Goal: Task Accomplishment & Management: Manage account settings

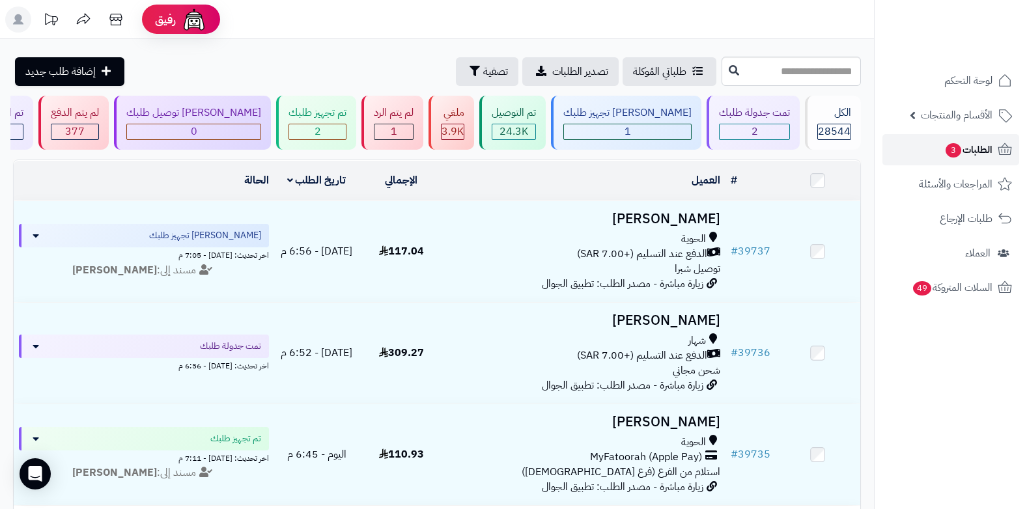
click at [972, 154] on span "الطلبات 3" at bounding box center [969, 150] width 48 height 18
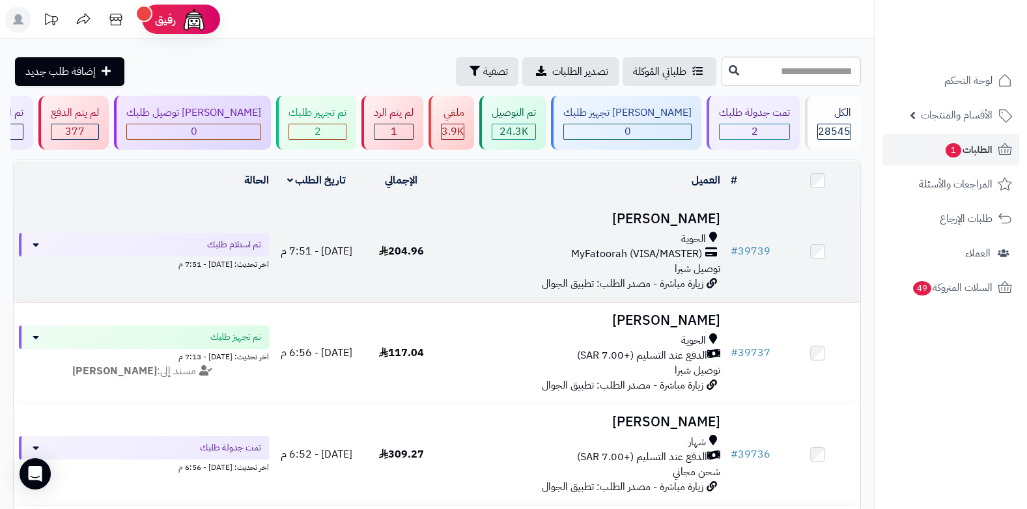
click at [678, 242] on div "الحوية" at bounding box center [585, 239] width 272 height 15
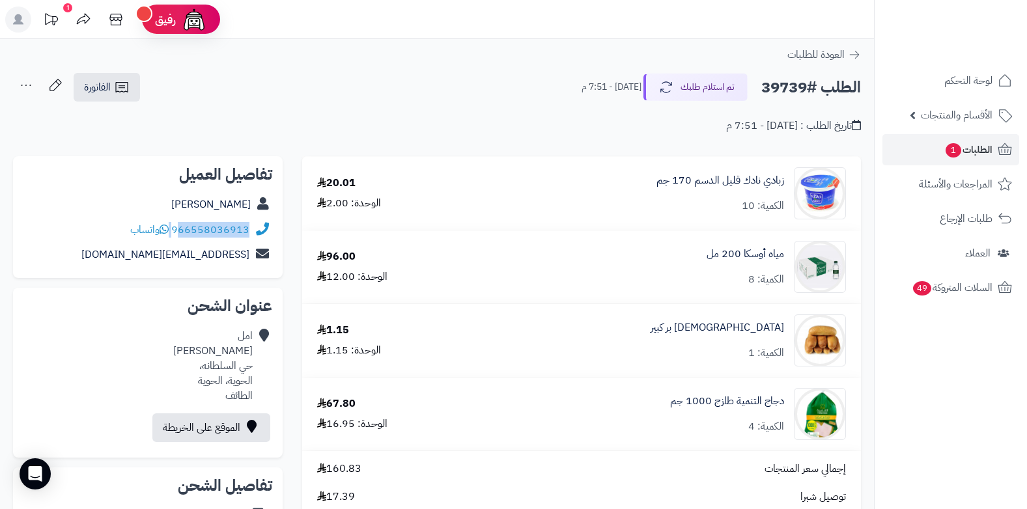
drag, startPoint x: 173, startPoint y: 229, endPoint x: 184, endPoint y: 231, distance: 11.4
click at [184, 231] on div "966558036913 واتساب" at bounding box center [189, 230] width 119 height 15
copy div "66558036913"
click at [946, 160] on link "الطلبات 1" at bounding box center [951, 149] width 137 height 31
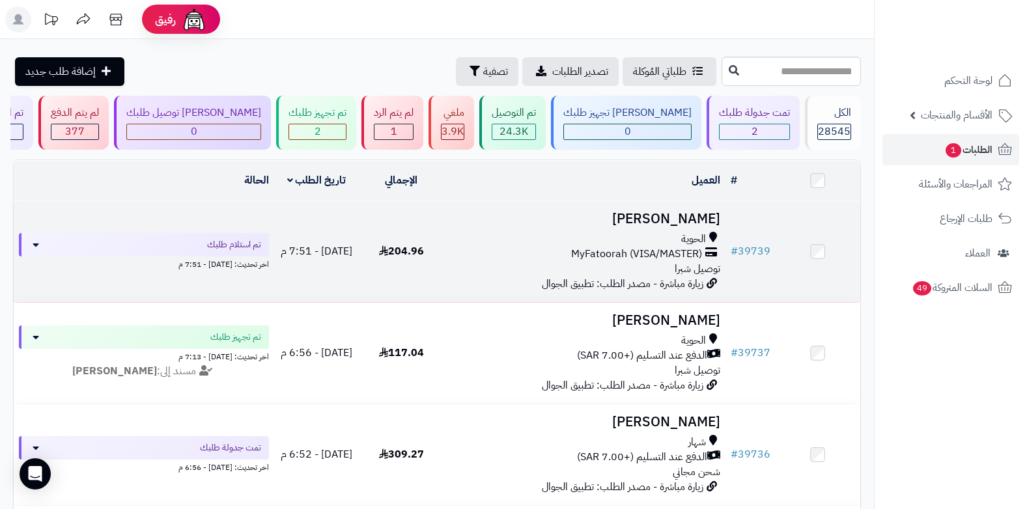
click at [672, 248] on span "MyFatoorah (VISA/MASTER)" at bounding box center [636, 254] width 131 height 15
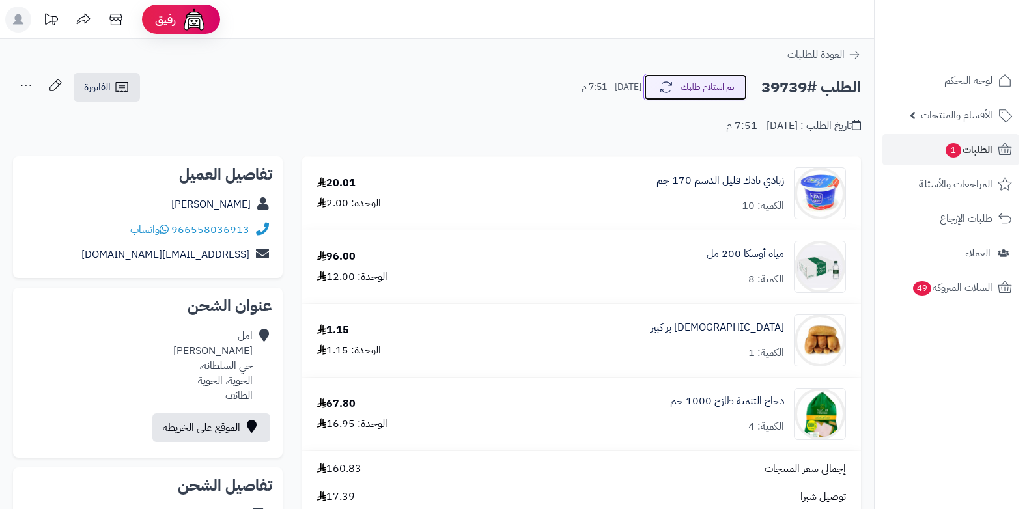
click at [663, 97] on button "تم استلام طلبك" at bounding box center [696, 87] width 104 height 27
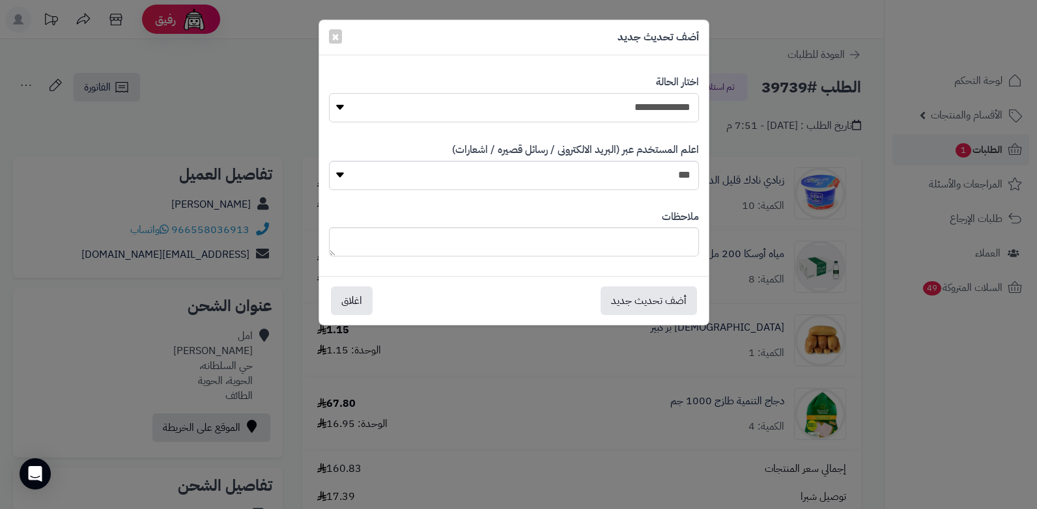
click at [652, 109] on select "**********" at bounding box center [514, 107] width 370 height 29
select select "*"
click at [329, 93] on select "**********" at bounding box center [514, 107] width 370 height 29
click at [599, 243] on textarea at bounding box center [514, 241] width 370 height 29
type textarea "****"
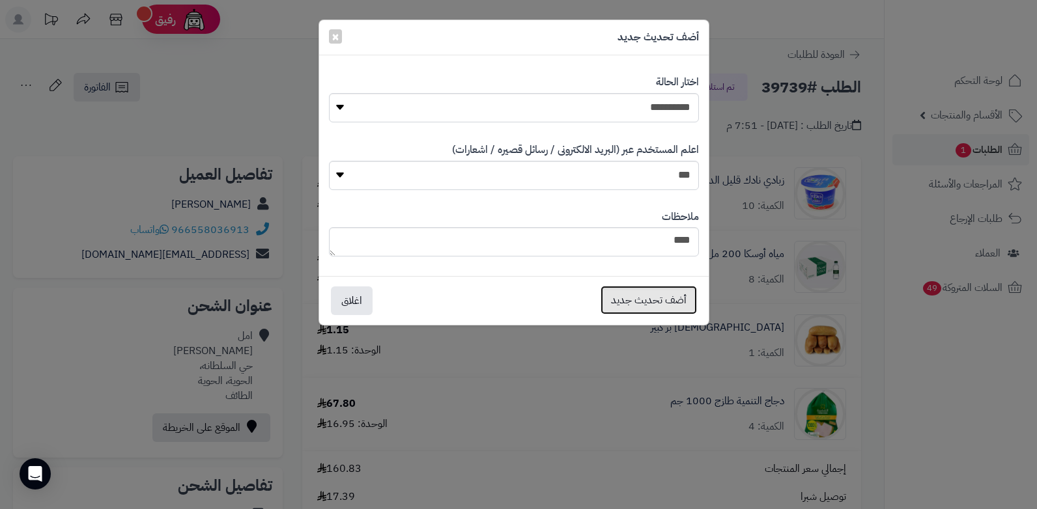
click at [620, 300] on button "أضف تحديث جديد" at bounding box center [649, 300] width 96 height 29
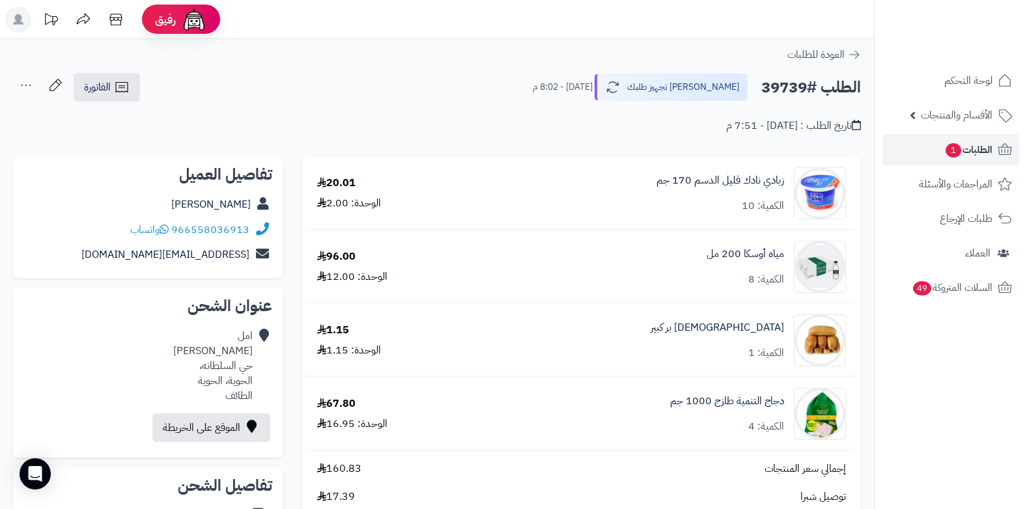
click at [31, 89] on icon at bounding box center [26, 85] width 26 height 26
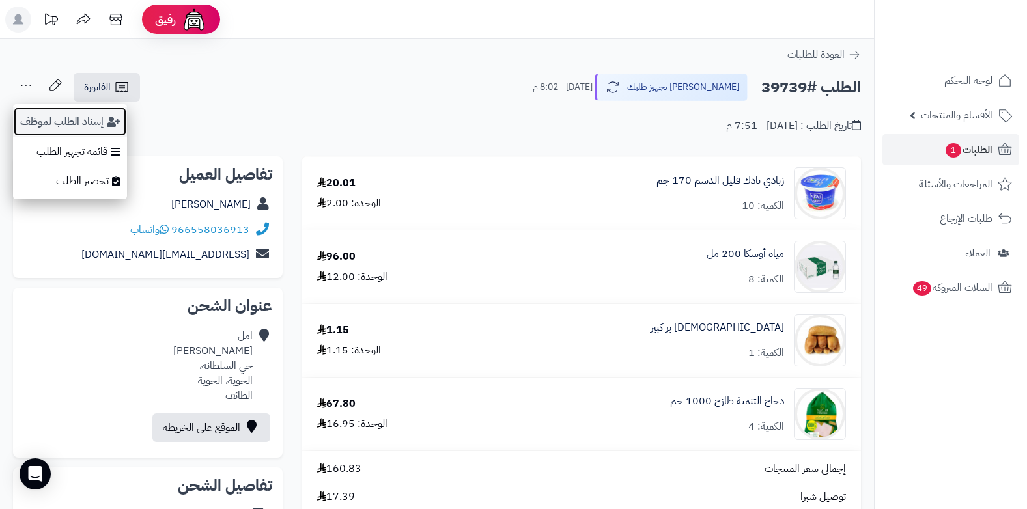
click at [32, 117] on button "إسناد الطلب لموظف" at bounding box center [70, 122] width 114 height 30
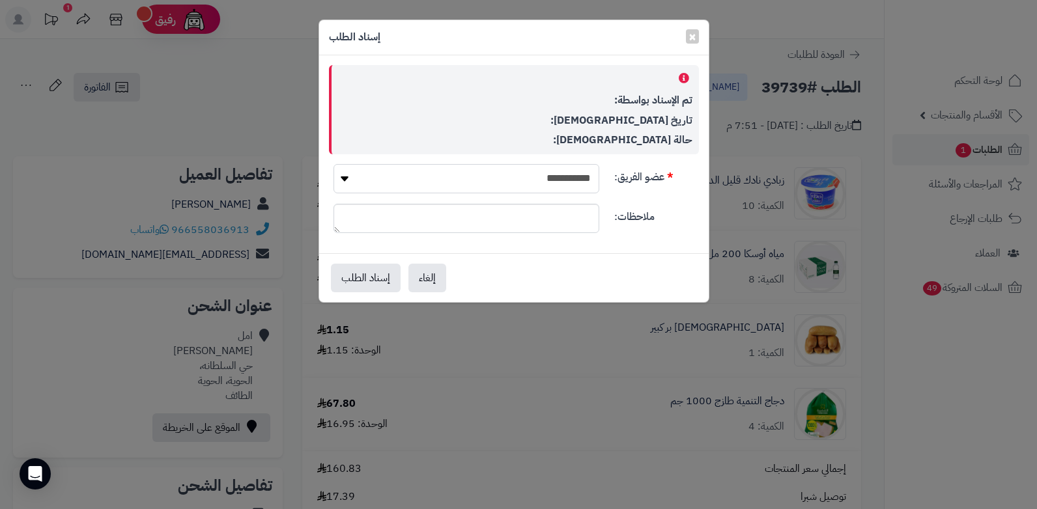
click at [582, 176] on select "**********" at bounding box center [467, 178] width 266 height 29
select select "**"
click at [334, 164] on select "**********" at bounding box center [467, 178] width 266 height 29
click at [369, 274] on button "إسناد الطلب" at bounding box center [366, 277] width 70 height 29
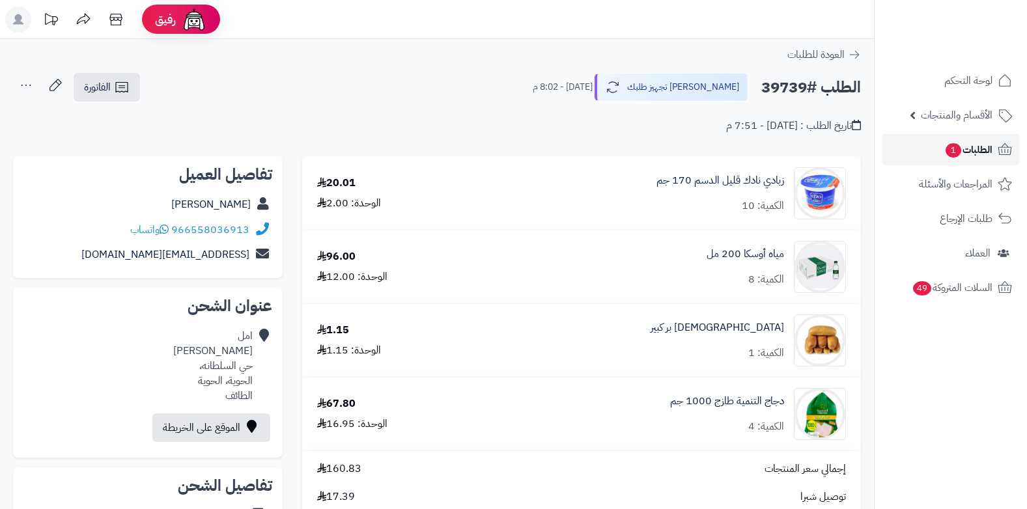
click at [960, 156] on span "الطلبات 1" at bounding box center [969, 150] width 48 height 18
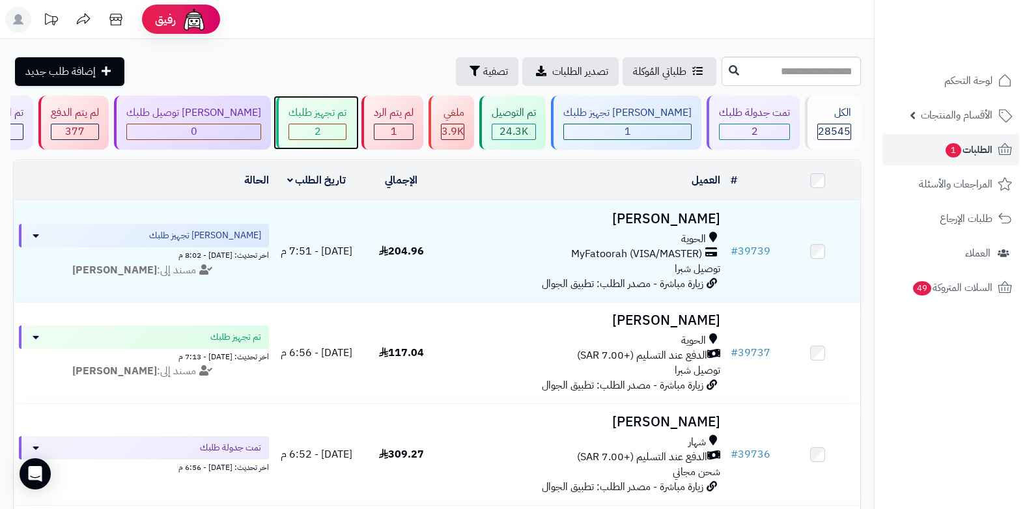
click at [321, 126] on span "2" at bounding box center [318, 132] width 7 height 16
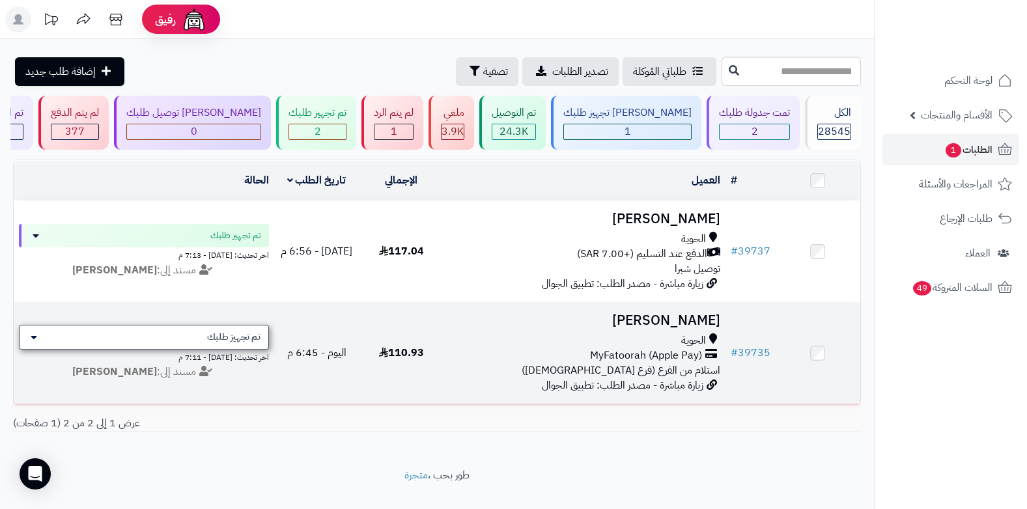
click at [165, 338] on div "تم تجهيز طلبك" at bounding box center [144, 337] width 250 height 25
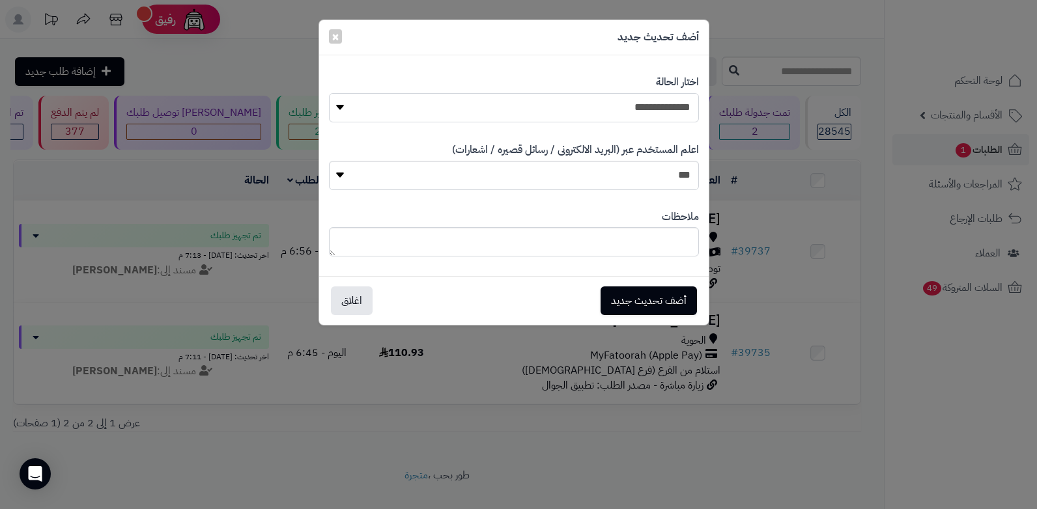
click at [663, 111] on select "**********" at bounding box center [514, 107] width 370 height 29
select select "*"
click at [329, 93] on select "**********" at bounding box center [514, 107] width 370 height 29
click at [615, 299] on button "أضف تحديث جديد" at bounding box center [649, 300] width 96 height 29
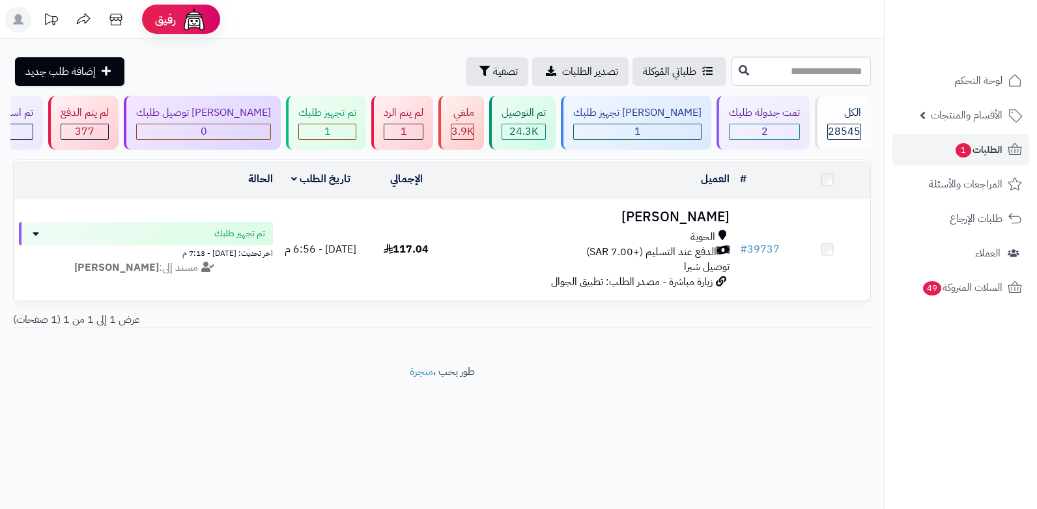
click at [984, 149] on span "الطلبات 1" at bounding box center [978, 150] width 48 height 18
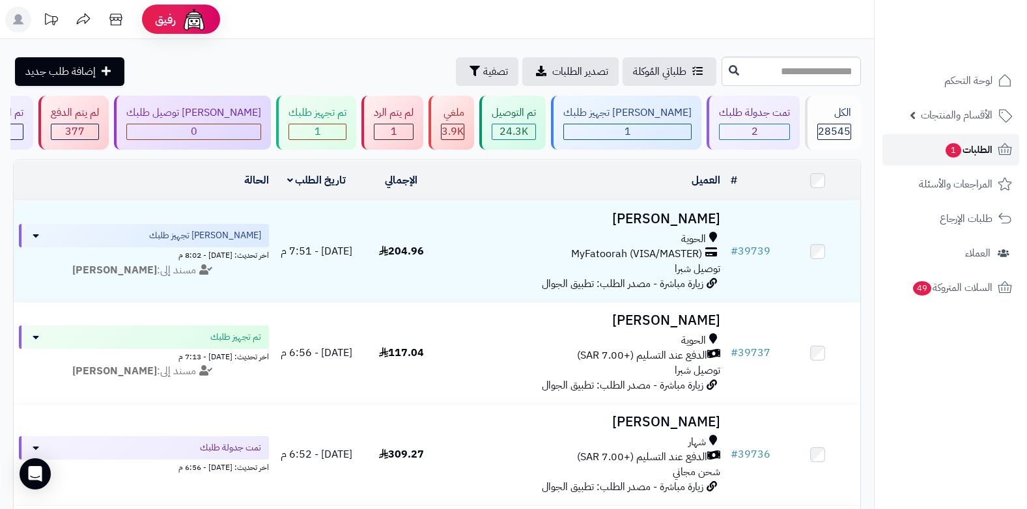
click at [966, 150] on span "الطلبات 1" at bounding box center [969, 150] width 48 height 18
click at [973, 139] on link "الطلبات 1" at bounding box center [951, 149] width 137 height 31
click at [984, 143] on span "الطلبات 1" at bounding box center [969, 150] width 48 height 18
click at [977, 144] on span "الطلبات 1" at bounding box center [969, 150] width 48 height 18
click at [967, 147] on span "الطلبات 1" at bounding box center [969, 150] width 48 height 18
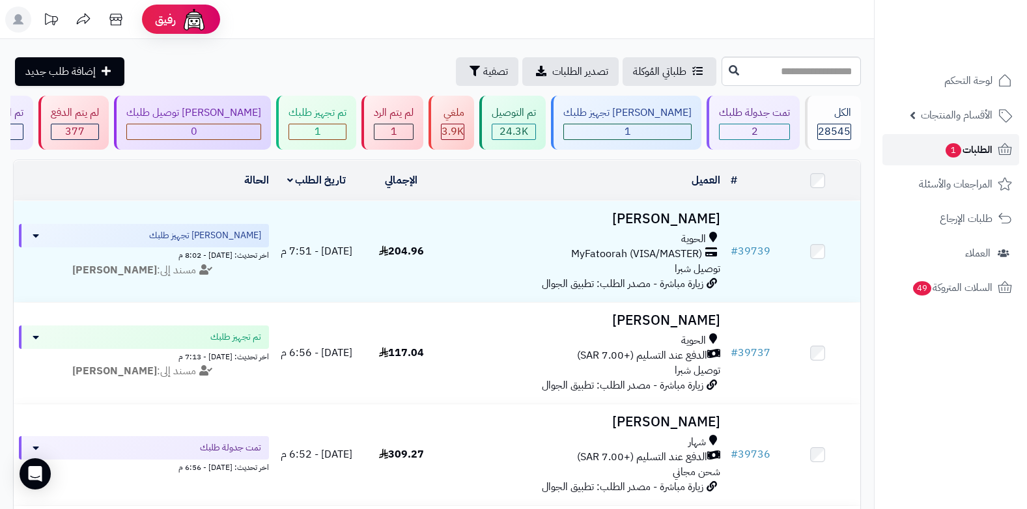
click at [967, 147] on span "الطلبات 1" at bounding box center [969, 150] width 48 height 18
click at [960, 158] on span "الطلبات 1" at bounding box center [969, 150] width 48 height 18
click at [960, 150] on span "1" at bounding box center [954, 150] width 16 height 14
click at [959, 154] on span "الطلبات 1" at bounding box center [969, 150] width 48 height 18
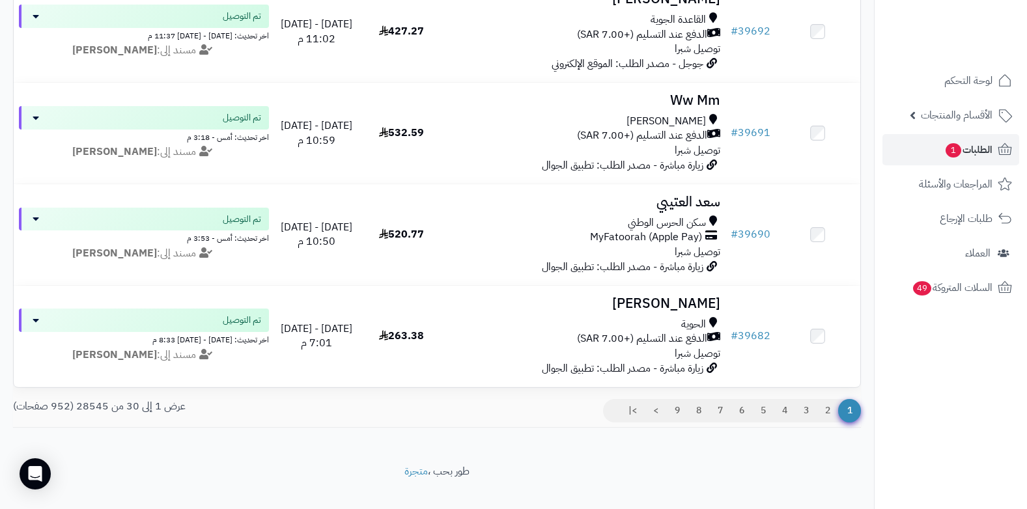
scroll to position [2890, 0]
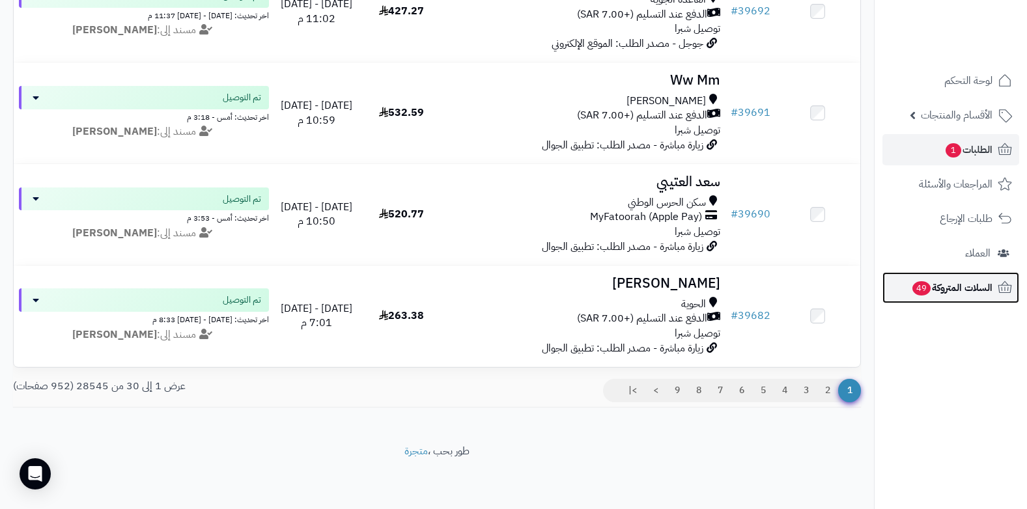
click at [975, 289] on span "السلات المتروكة 49" at bounding box center [951, 288] width 81 height 18
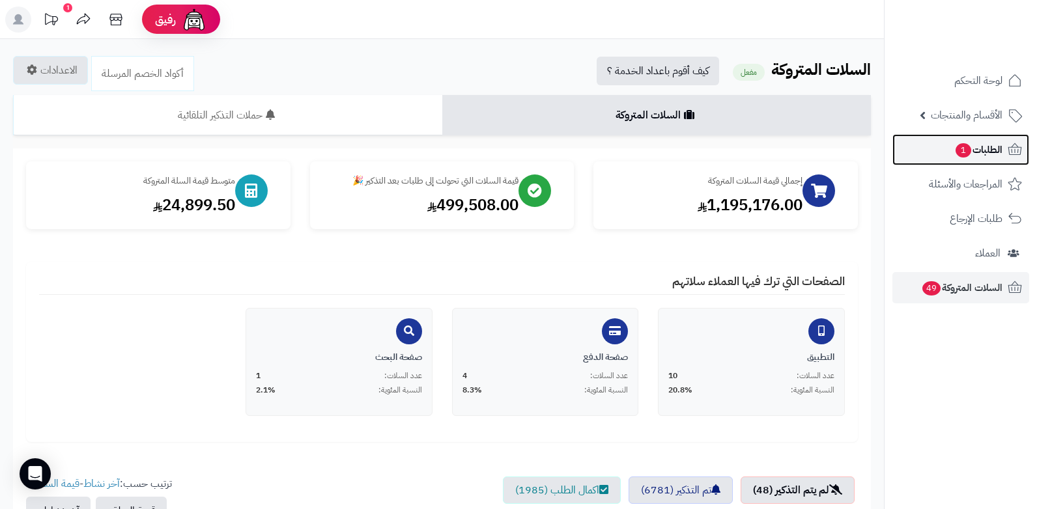
click at [974, 153] on span "الطلبات 1" at bounding box center [978, 150] width 48 height 18
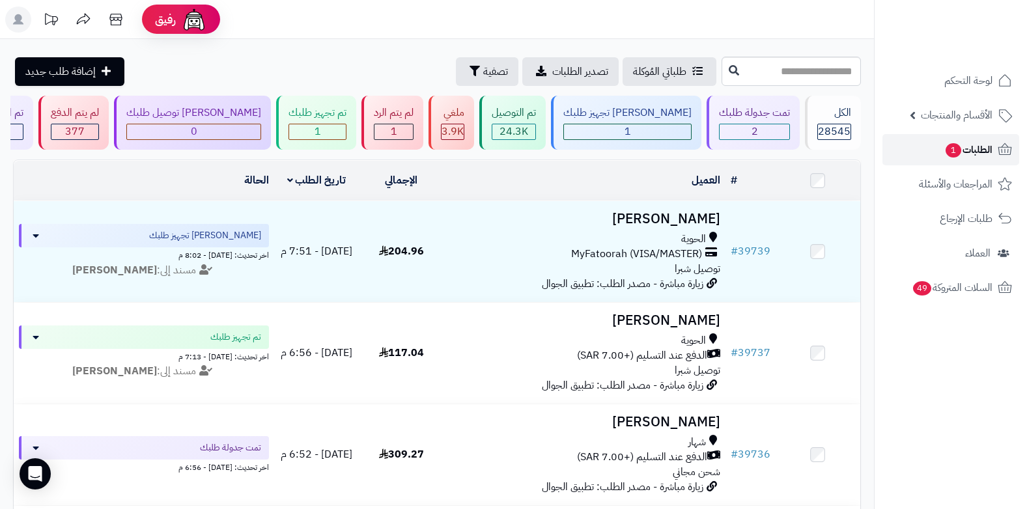
click at [958, 150] on span "1" at bounding box center [954, 150] width 16 height 14
click at [975, 153] on span "الطلبات 1" at bounding box center [969, 150] width 48 height 18
click at [951, 163] on link "الطلبات 1" at bounding box center [951, 149] width 137 height 31
click at [974, 155] on span "الطلبات 1" at bounding box center [969, 150] width 48 height 18
click at [971, 152] on span "الطلبات 1" at bounding box center [969, 150] width 48 height 18
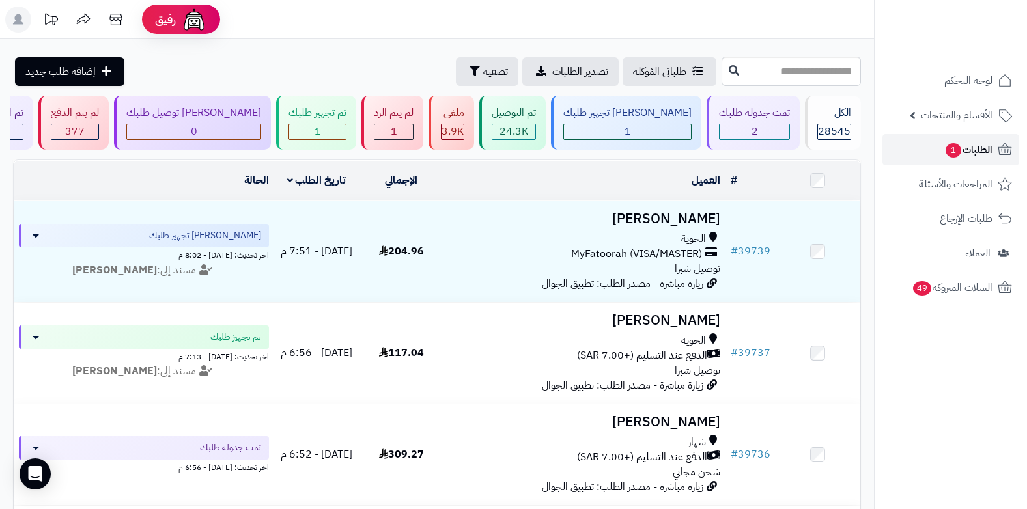
click at [974, 150] on span "الطلبات 1" at bounding box center [969, 150] width 48 height 18
click at [938, 162] on link "الطلبات 1" at bounding box center [951, 149] width 137 height 31
click at [966, 160] on link "الطلبات 1" at bounding box center [951, 149] width 137 height 31
click at [960, 152] on span "1" at bounding box center [954, 150] width 16 height 14
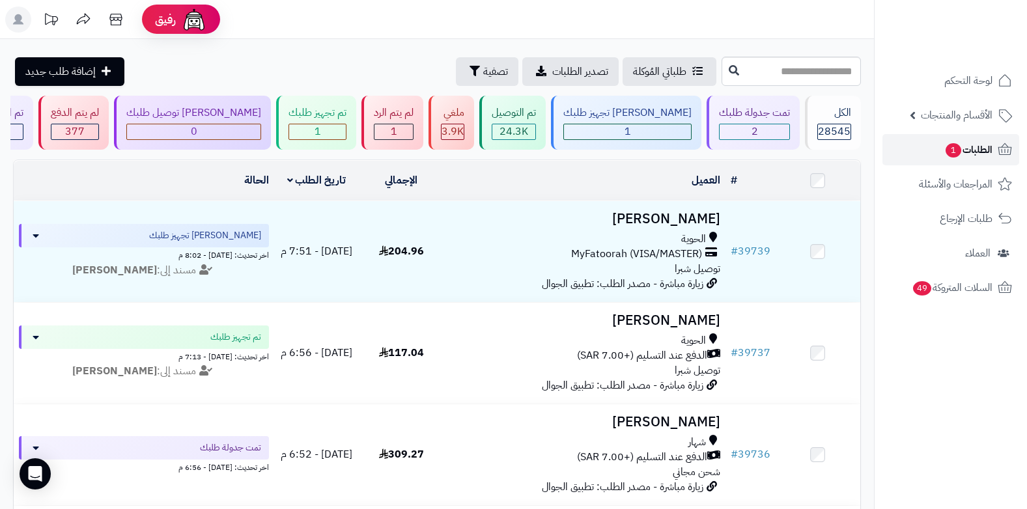
click at [978, 145] on span "الطلبات 1" at bounding box center [969, 150] width 48 height 18
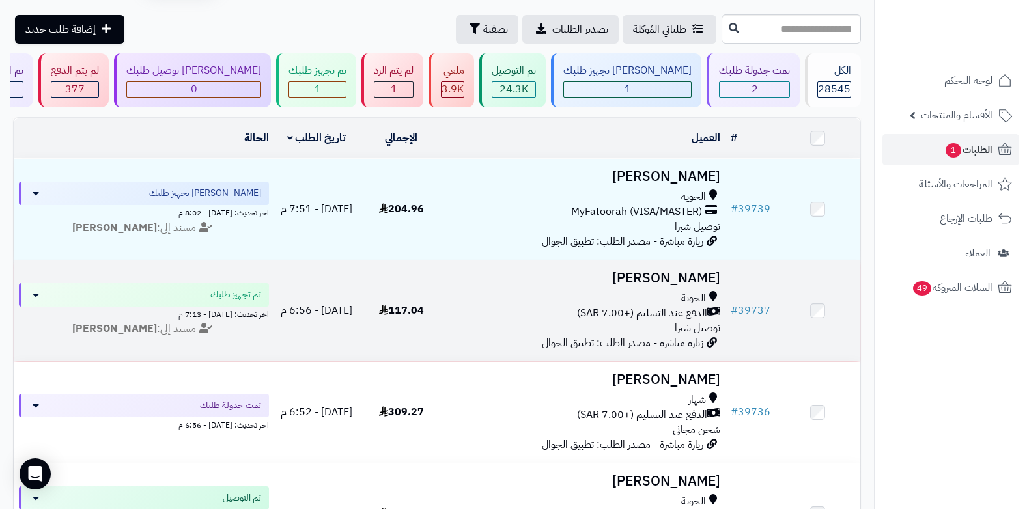
scroll to position [65, 0]
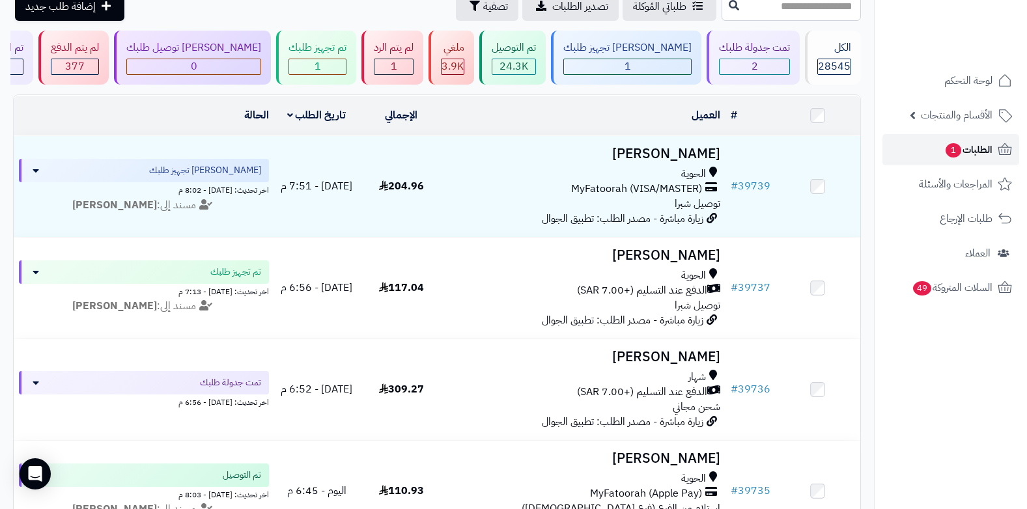
click at [982, 160] on link "الطلبات 1" at bounding box center [951, 149] width 137 height 31
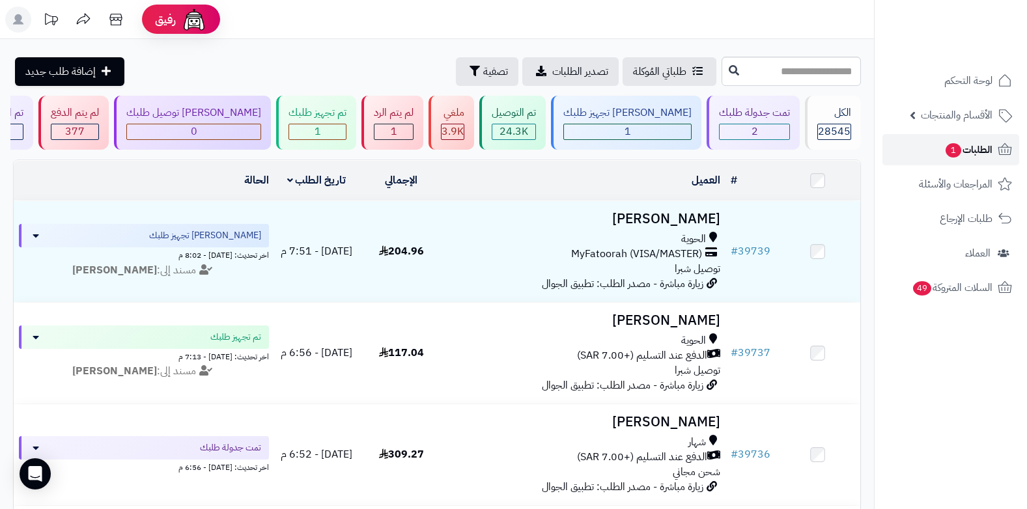
click at [973, 154] on span "الطلبات 1" at bounding box center [969, 150] width 48 height 18
click at [971, 156] on span "الطلبات 1" at bounding box center [969, 150] width 48 height 18
click at [957, 150] on span "1" at bounding box center [954, 150] width 16 height 14
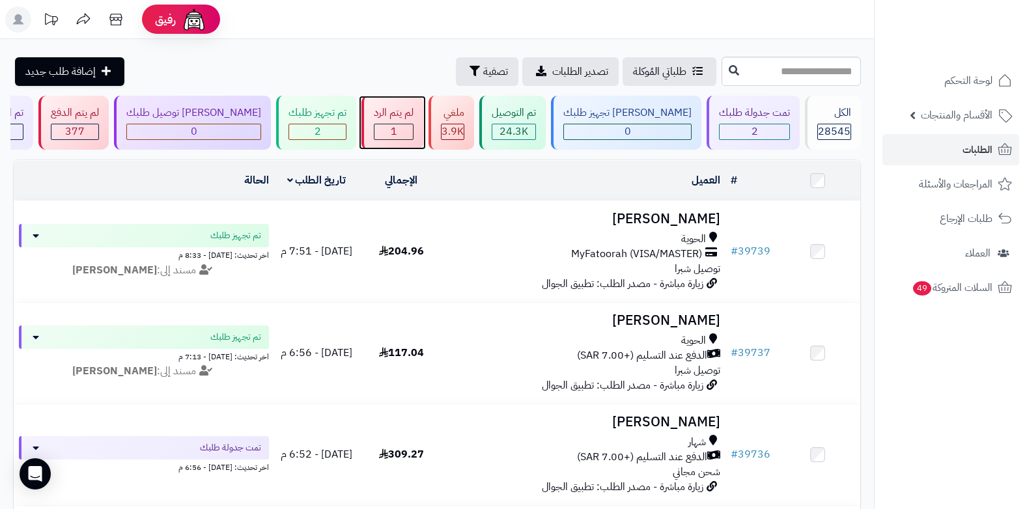
click at [413, 130] on div "1" at bounding box center [394, 131] width 38 height 15
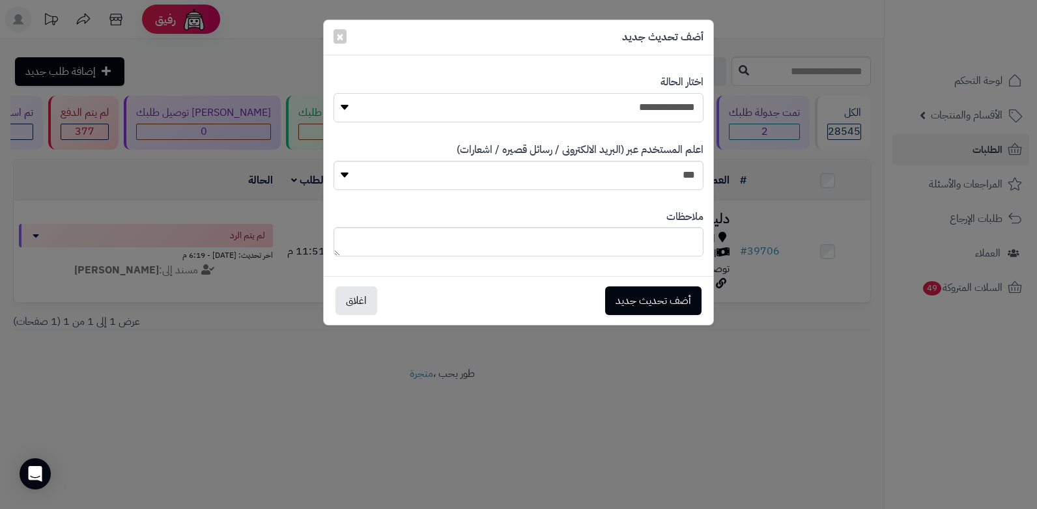
drag, startPoint x: 639, startPoint y: 101, endPoint x: 643, endPoint y: 122, distance: 21.2
click at [639, 101] on select "**********" at bounding box center [519, 107] width 370 height 29
select select "**"
click at [334, 93] on select "**********" at bounding box center [519, 107] width 370 height 29
click at [637, 294] on button "أضف تحديث جديد" at bounding box center [653, 300] width 96 height 29
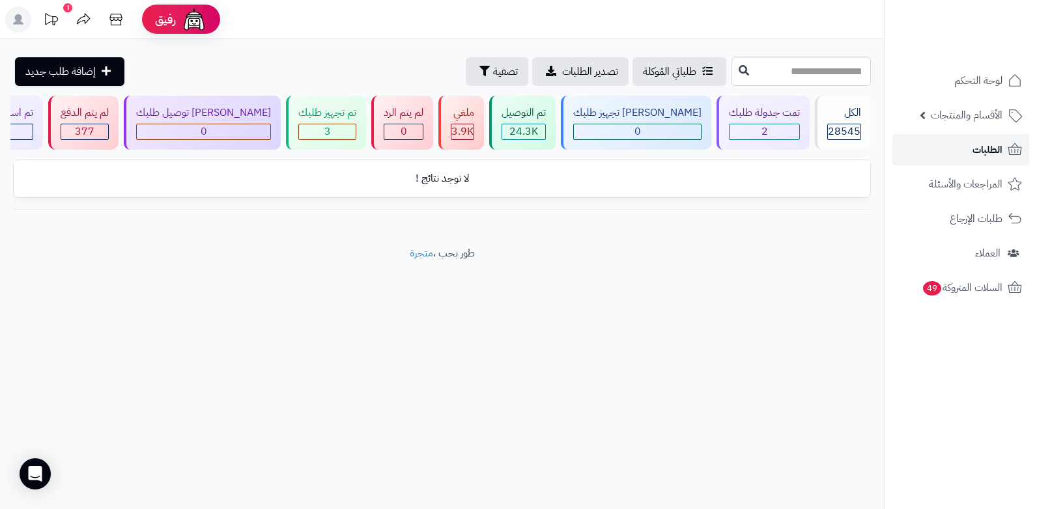
click at [968, 141] on link "الطلبات" at bounding box center [961, 149] width 137 height 31
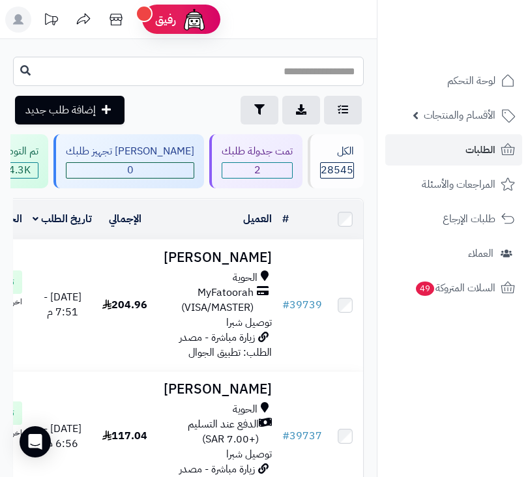
click at [291, 73] on input "text" at bounding box center [188, 71] width 351 height 29
type input "*****"
click at [457, 139] on link "الطلبات" at bounding box center [453, 149] width 137 height 31
click at [322, 70] on input "text" at bounding box center [188, 71] width 351 height 29
type input "*****"
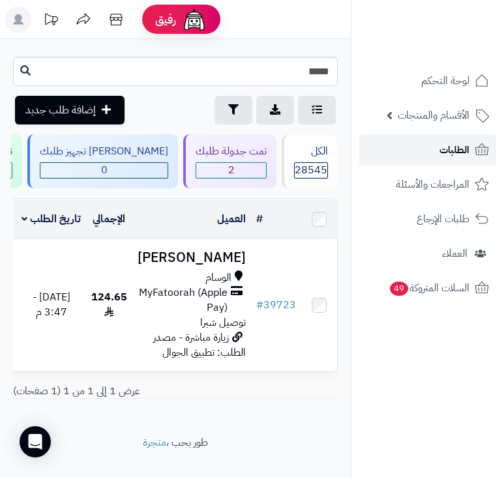
click at [446, 153] on span "الطلبات" at bounding box center [454, 150] width 30 height 18
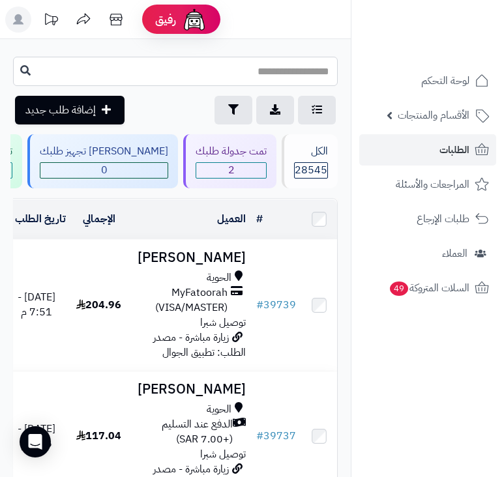
click at [265, 69] on input "text" at bounding box center [175, 71] width 324 height 29
type input "*****"
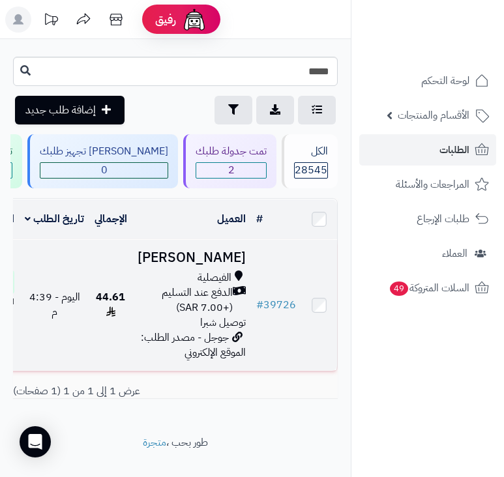
click at [251, 332] on td "[PERSON_NAME] الدفع عند التسليم (+7.00 SAR) توصيل شبرا جوجل - مصدر الطلب: الموق…" at bounding box center [191, 305] width 119 height 131
click at [228, 315] on span "الدفع عند التسليم (+7.00 SAR)" at bounding box center [184, 300] width 95 height 30
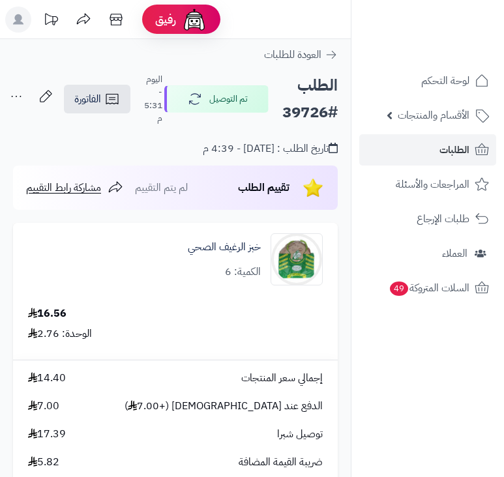
scroll to position [456, 0]
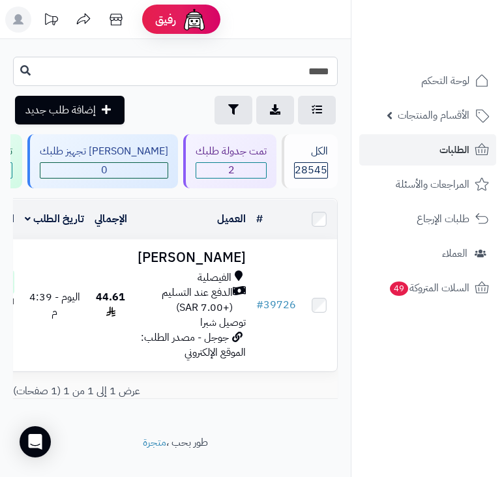
click at [253, 73] on input "*****" at bounding box center [175, 71] width 324 height 29
type input "*****"
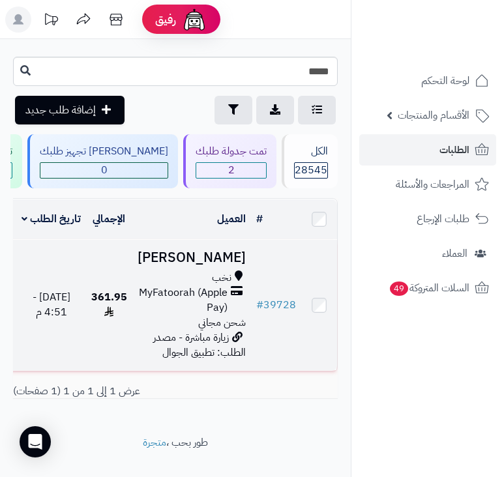
click at [203, 278] on div "نخب" at bounding box center [191, 277] width 108 height 15
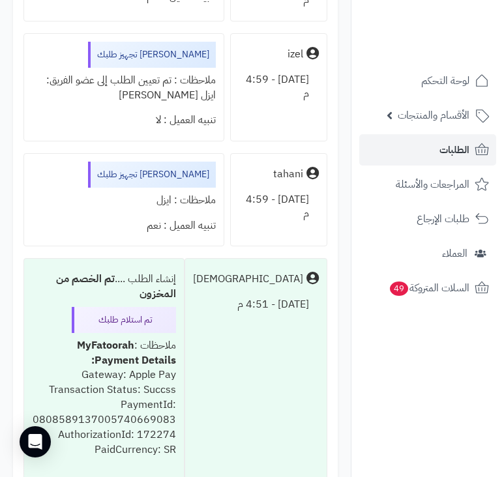
scroll to position [1955, 0]
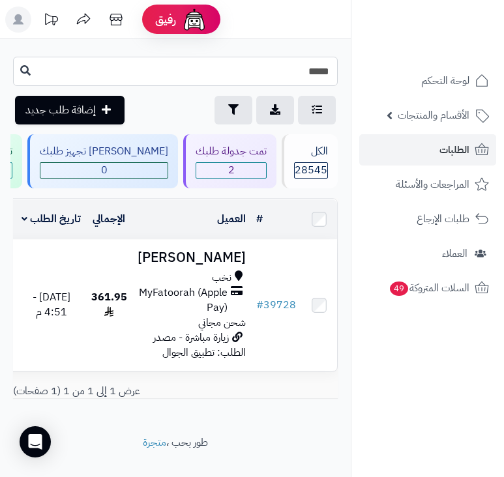
click at [270, 76] on input "*****" at bounding box center [175, 71] width 324 height 29
type input "*****"
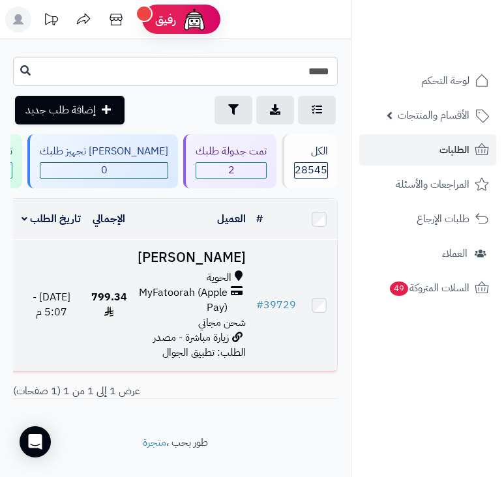
click at [197, 309] on span "MyFatoorah (Apple Pay)" at bounding box center [182, 300] width 90 height 30
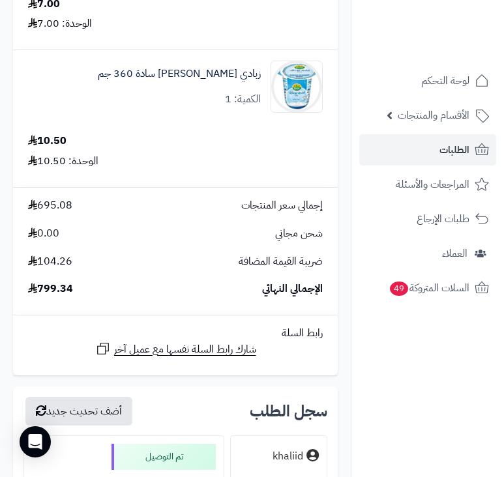
scroll to position [4365, 0]
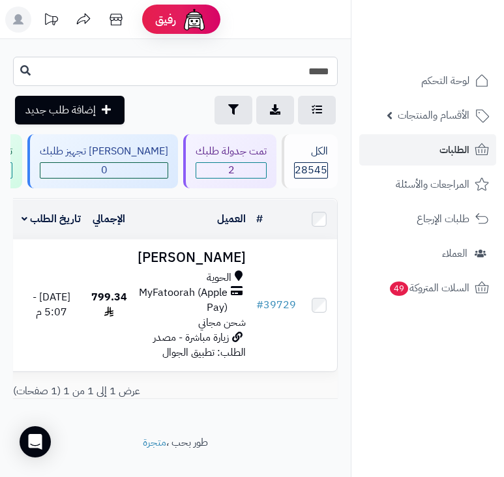
click at [246, 70] on input "*****" at bounding box center [175, 71] width 324 height 29
type input "*****"
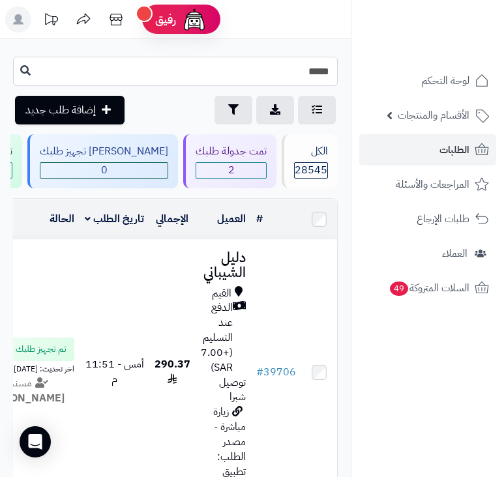
click at [272, 74] on input "*****" at bounding box center [175, 71] width 324 height 29
type input "*****"
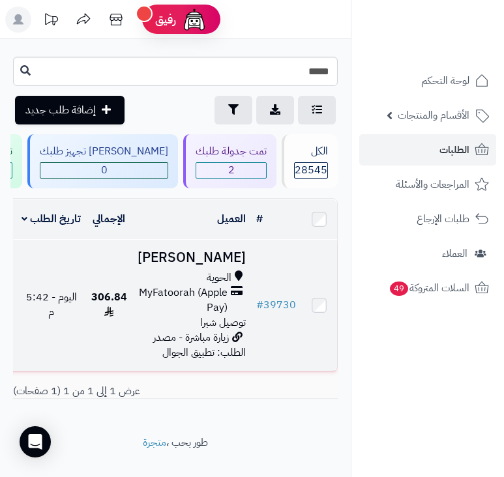
click at [132, 304] on td "306.84" at bounding box center [109, 305] width 46 height 131
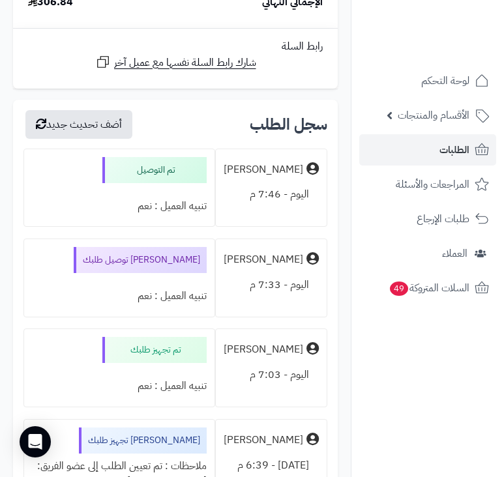
scroll to position [2085, 0]
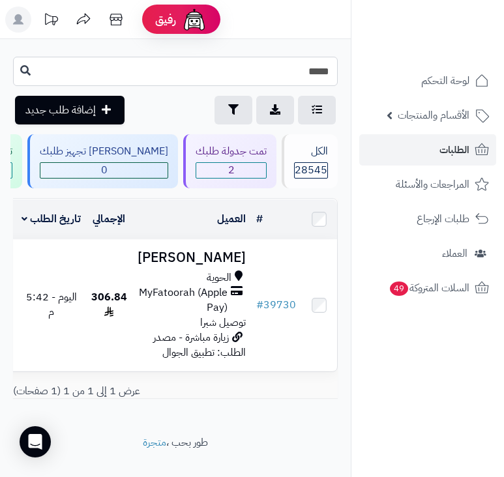
click at [268, 79] on input "*****" at bounding box center [175, 71] width 324 height 29
type input "*****"
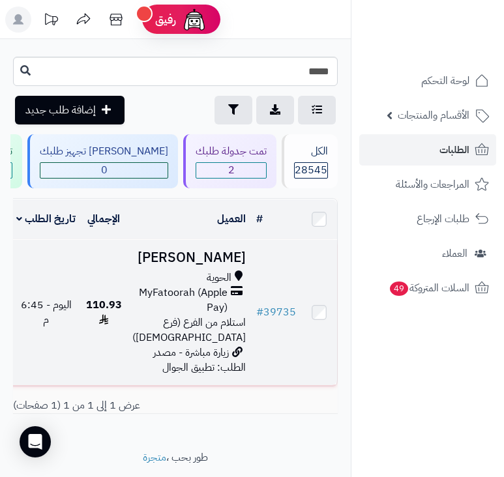
click at [122, 313] on span "110.93" at bounding box center [104, 312] width 36 height 31
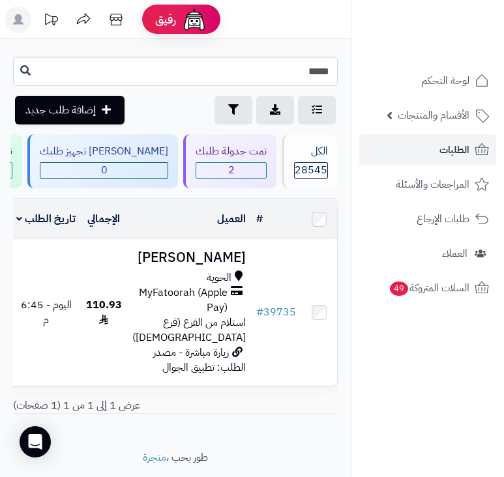
type input "*****"
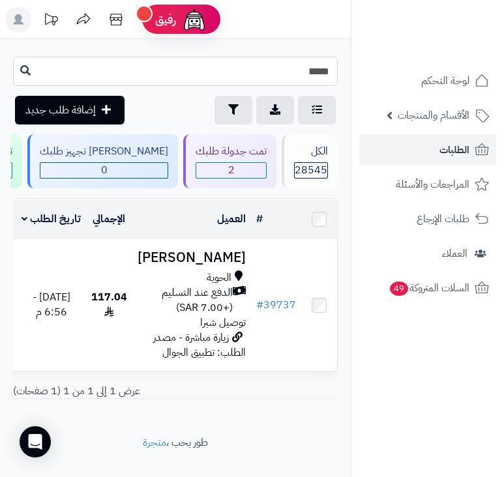
click at [271, 78] on input "*****" at bounding box center [175, 71] width 324 height 29
type input "*****"
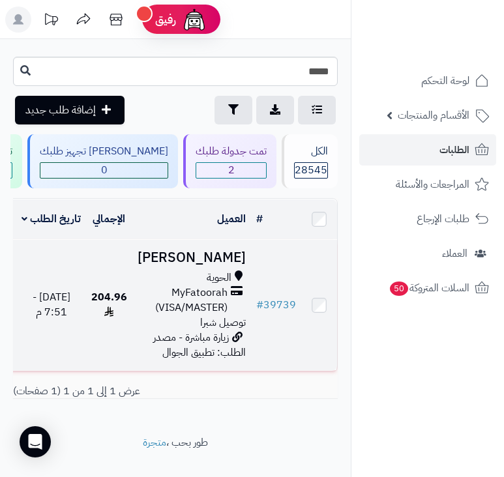
click at [217, 313] on span "MyFatoorah (VISA/MASTER)" at bounding box center [182, 300] width 90 height 30
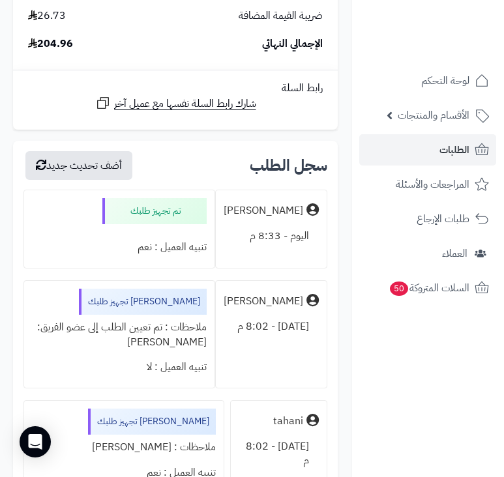
scroll to position [782, 0]
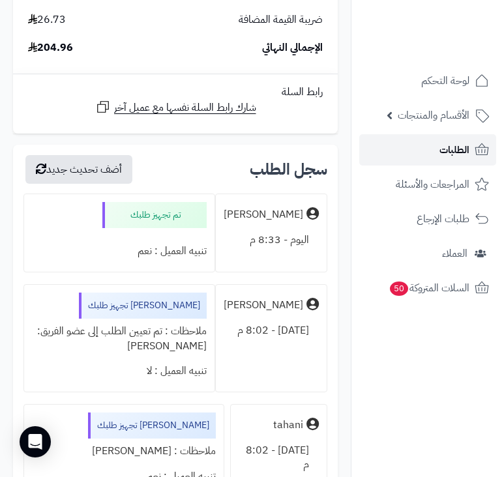
click at [448, 152] on span "الطلبات" at bounding box center [454, 150] width 30 height 18
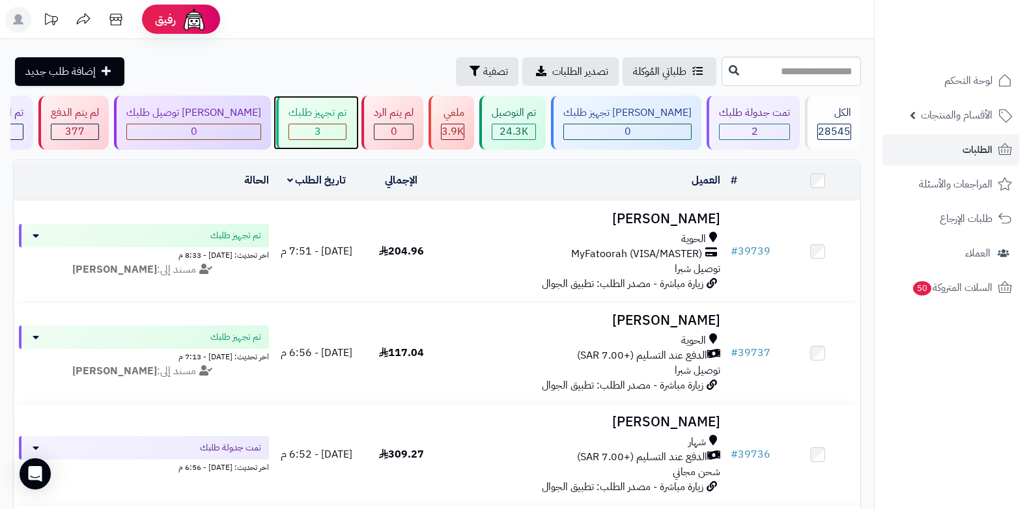
click at [330, 122] on div "تم تجهيز طلبك 3" at bounding box center [316, 123] width 80 height 54
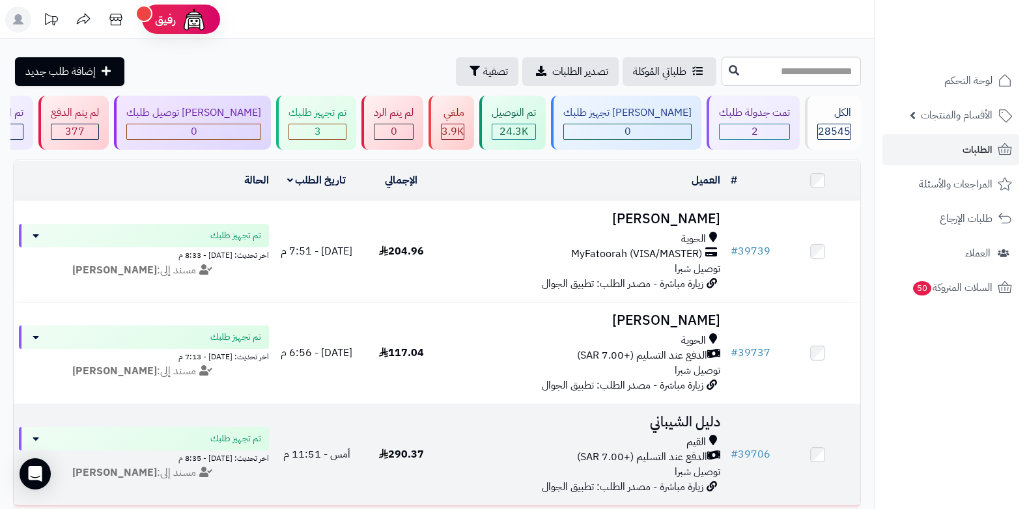
click at [643, 444] on div "القيم" at bounding box center [585, 442] width 272 height 15
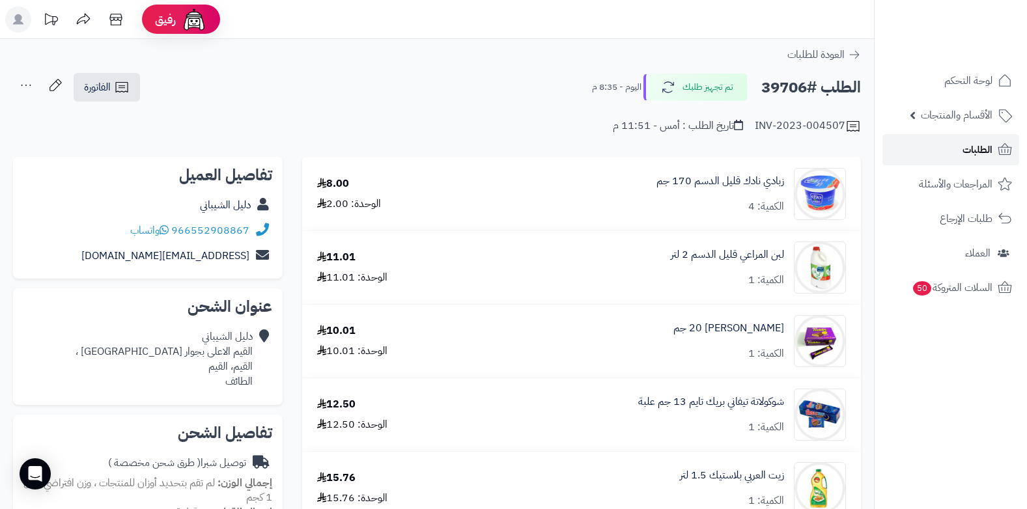
click at [974, 145] on span "الطلبات" at bounding box center [978, 150] width 30 height 18
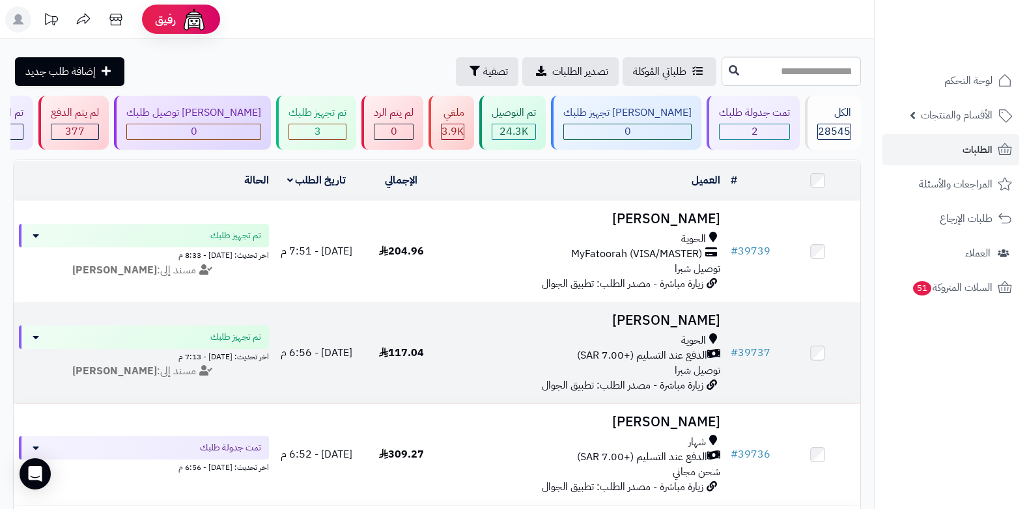
click at [772, 390] on td "# 39737" at bounding box center [751, 353] width 50 height 101
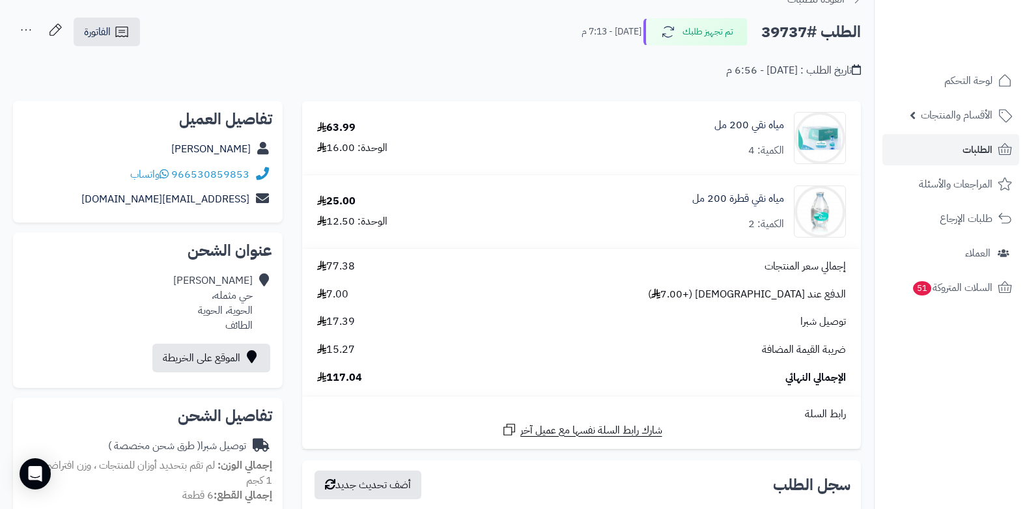
scroll to position [195, 0]
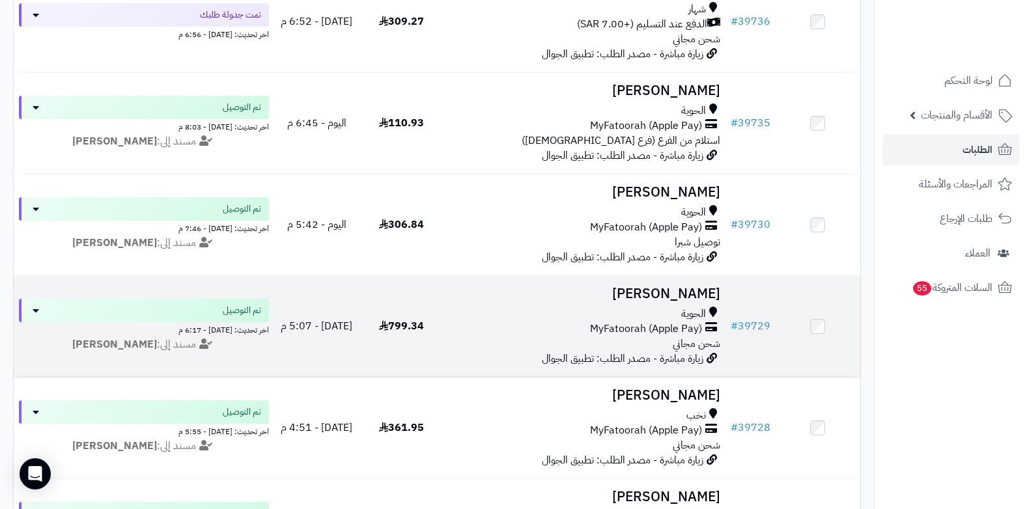
scroll to position [456, 0]
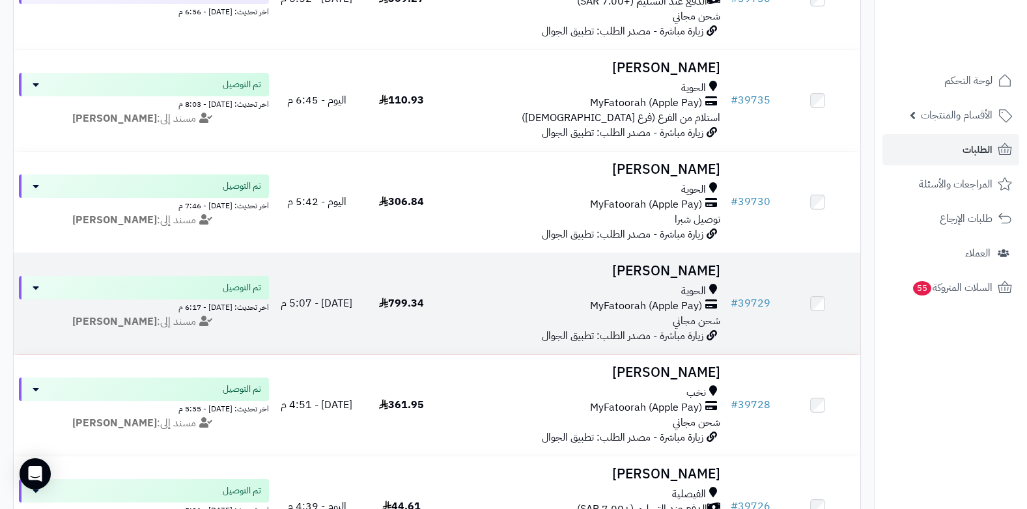
click at [640, 319] on div "الحوية MyFatoorah (Apple Pay) شحن مجاني" at bounding box center [585, 306] width 272 height 45
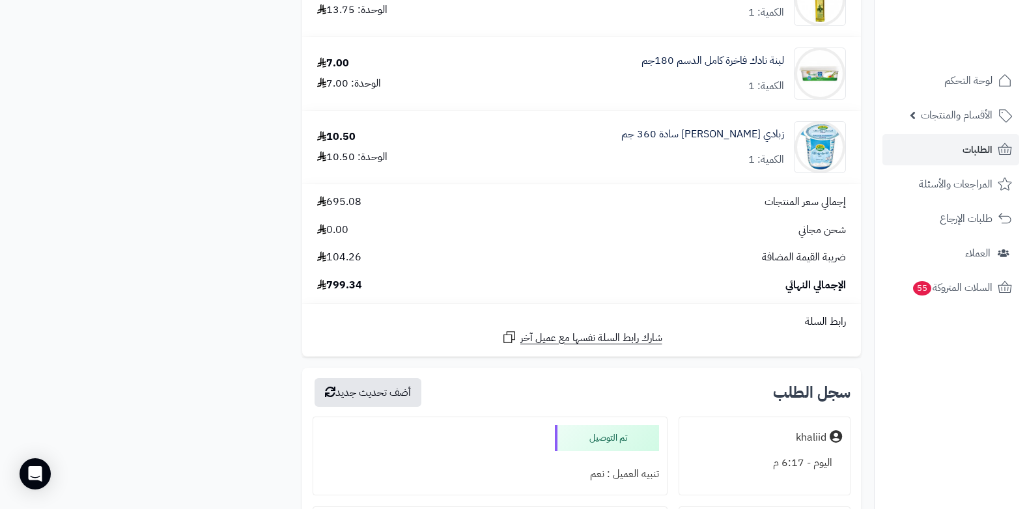
scroll to position [2150, 0]
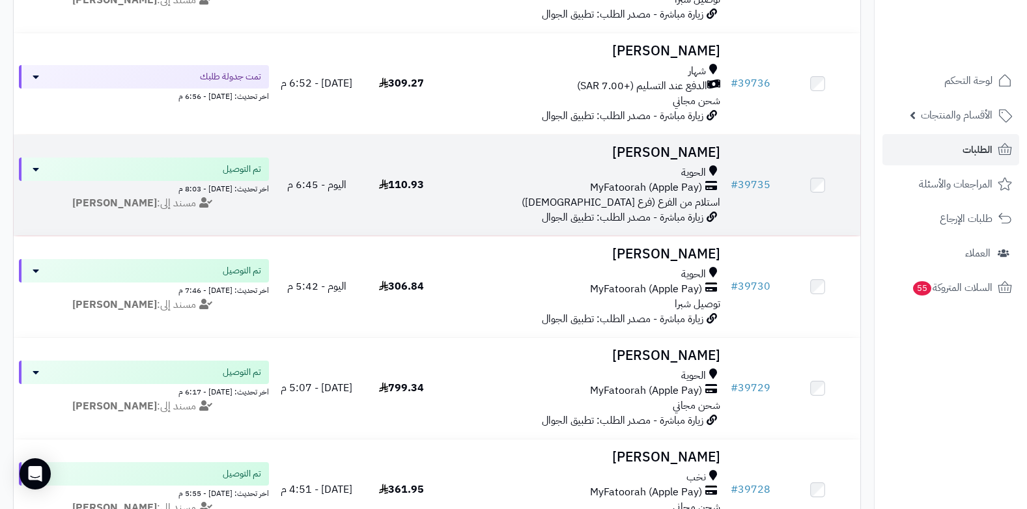
scroll to position [391, 0]
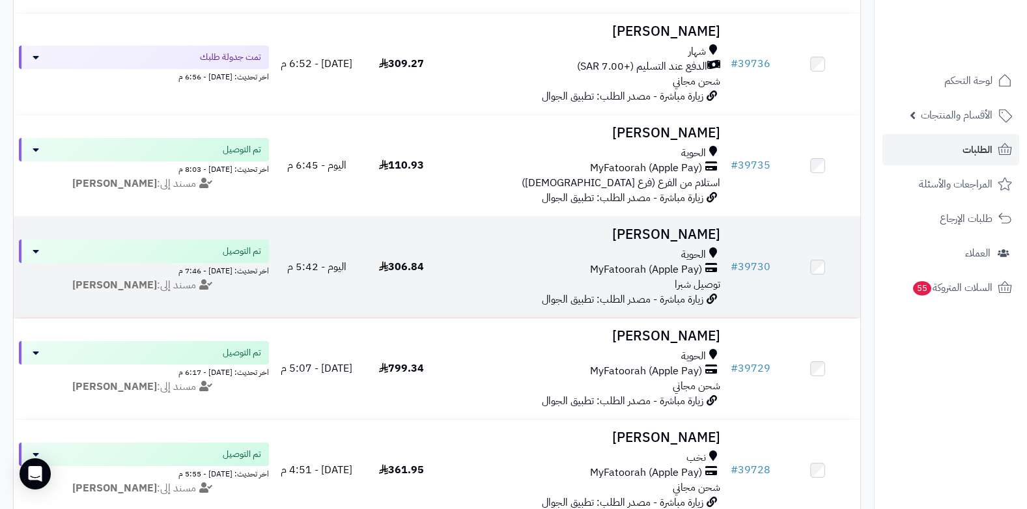
click at [700, 250] on span "الحوية" at bounding box center [693, 255] width 25 height 15
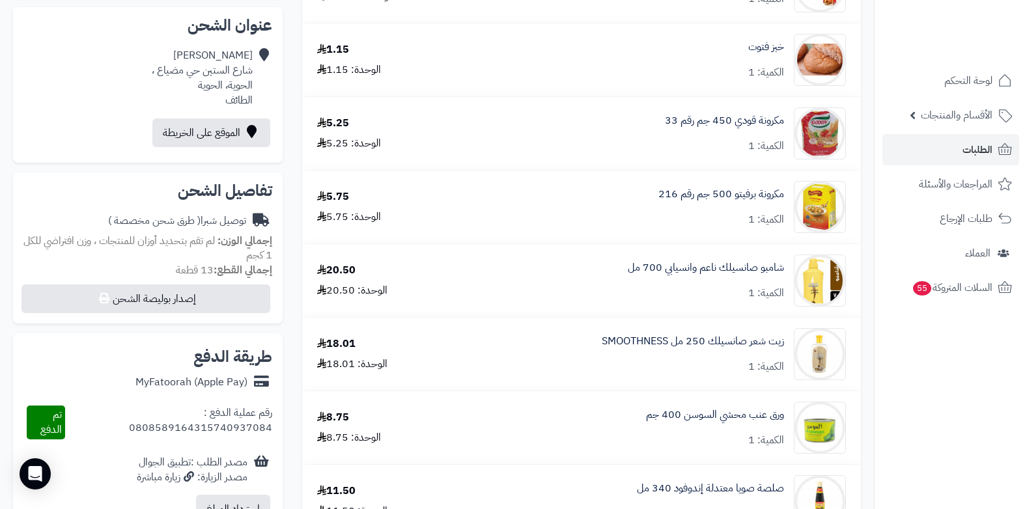
scroll to position [130, 0]
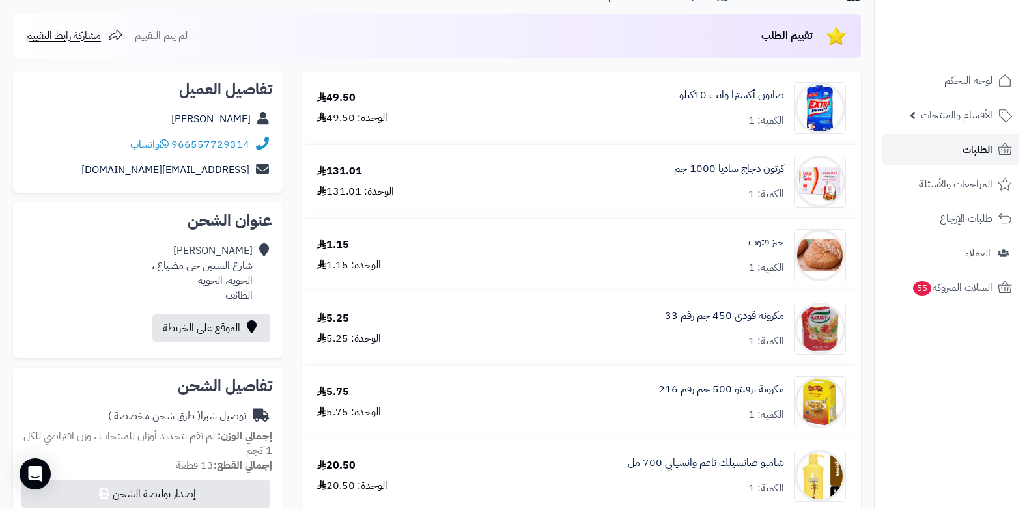
click at [969, 154] on span "الطلبات" at bounding box center [978, 150] width 30 height 18
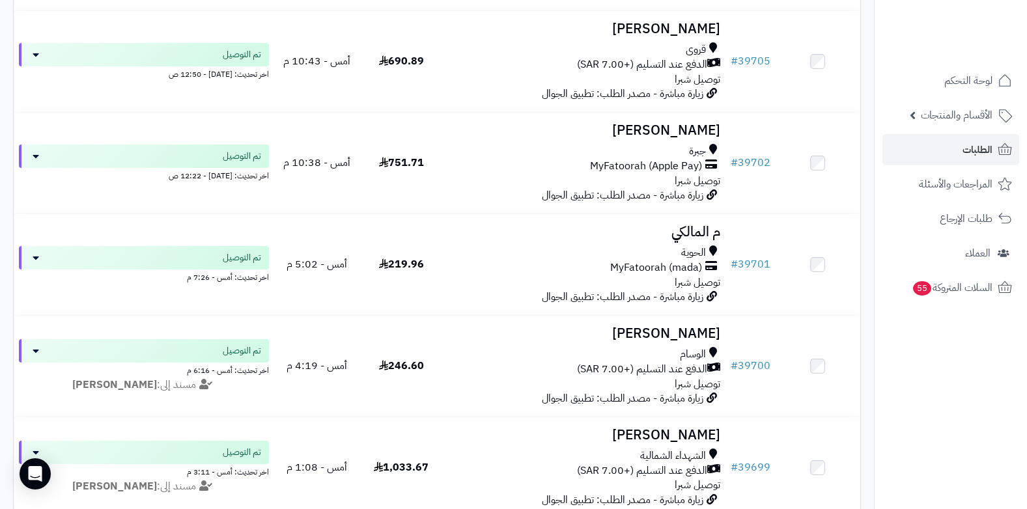
scroll to position [2150, 0]
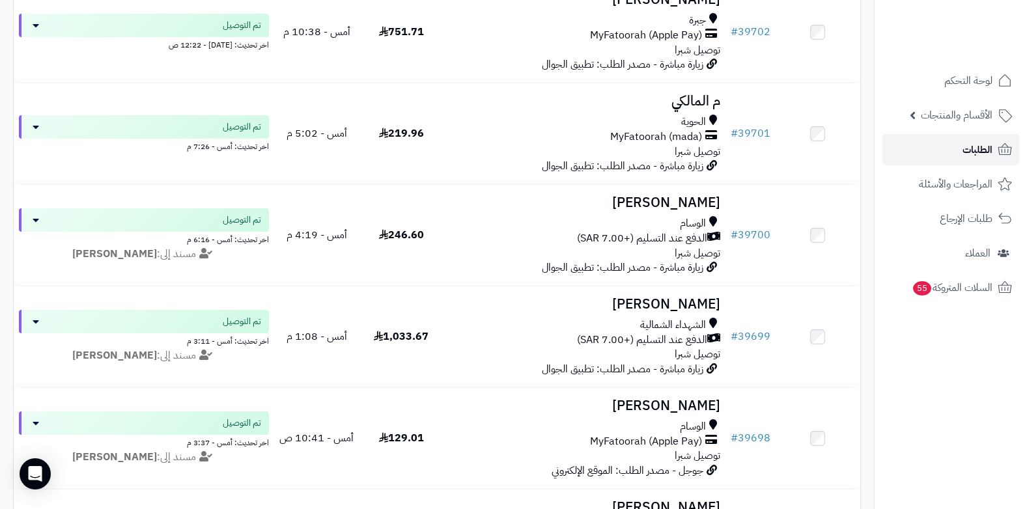
click at [977, 141] on span "الطلبات" at bounding box center [978, 150] width 30 height 18
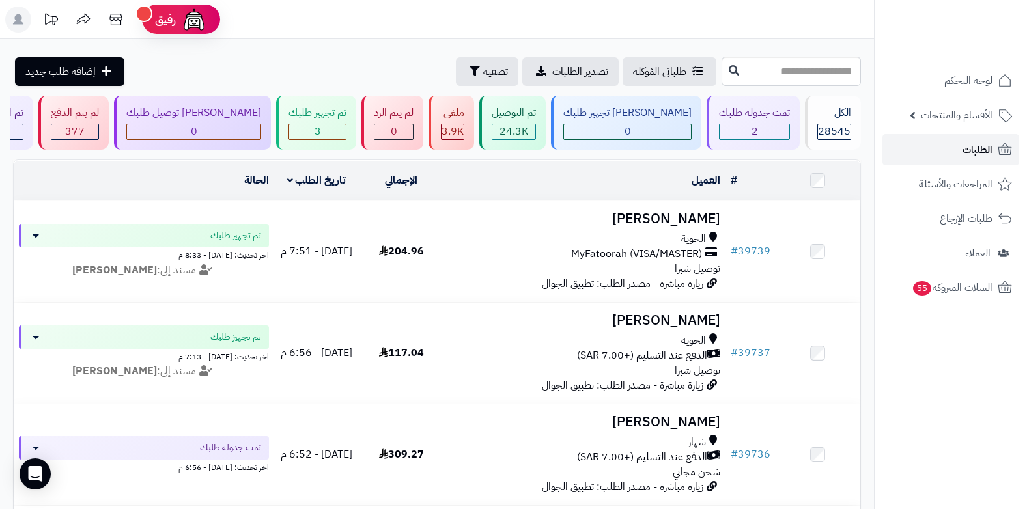
click at [979, 154] on span "الطلبات" at bounding box center [978, 150] width 30 height 18
click at [982, 149] on span "الطلبات" at bounding box center [978, 150] width 30 height 18
click at [805, 67] on input "text" at bounding box center [791, 71] width 139 height 29
type input "*****"
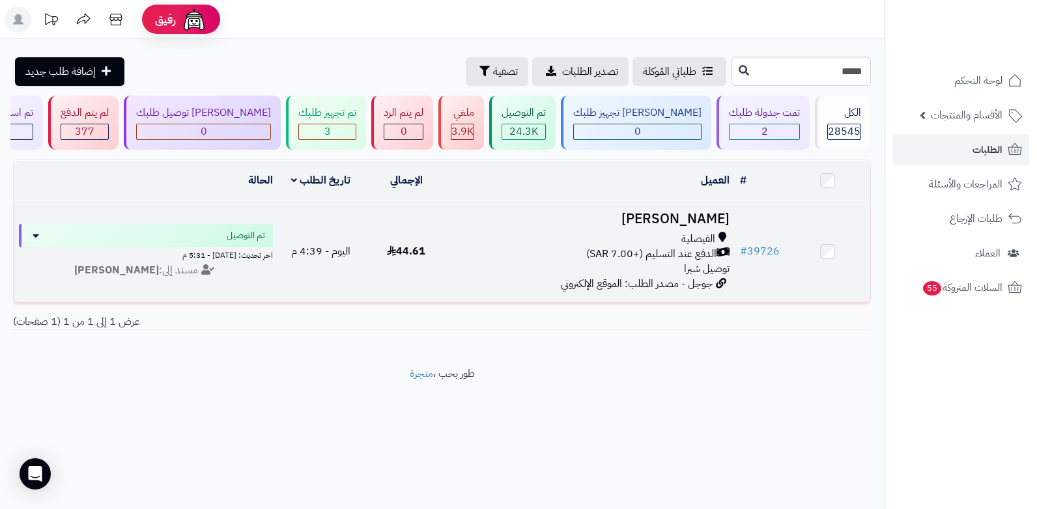
click at [701, 232] on span "الفيصلية" at bounding box center [698, 239] width 34 height 15
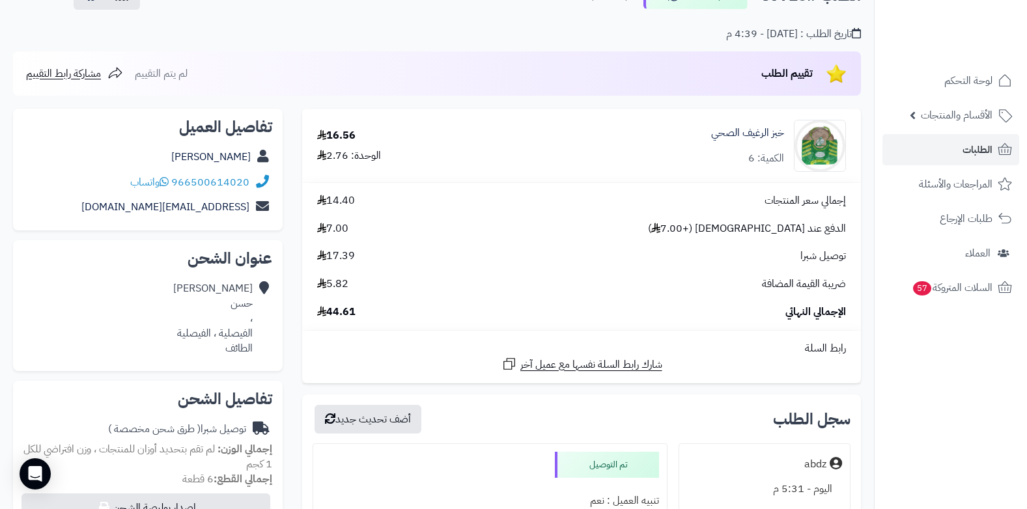
scroll to position [326, 0]
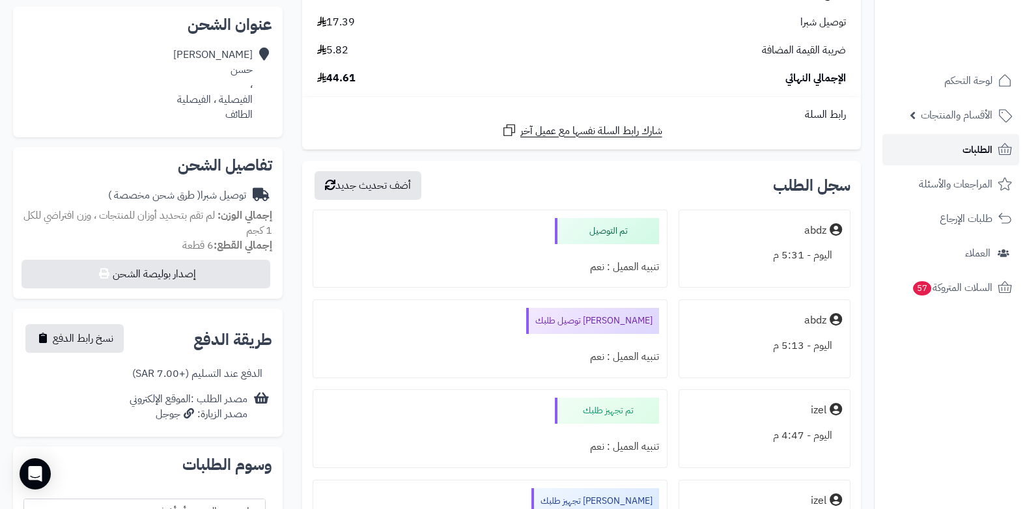
click at [937, 159] on link "الطلبات" at bounding box center [951, 149] width 137 height 31
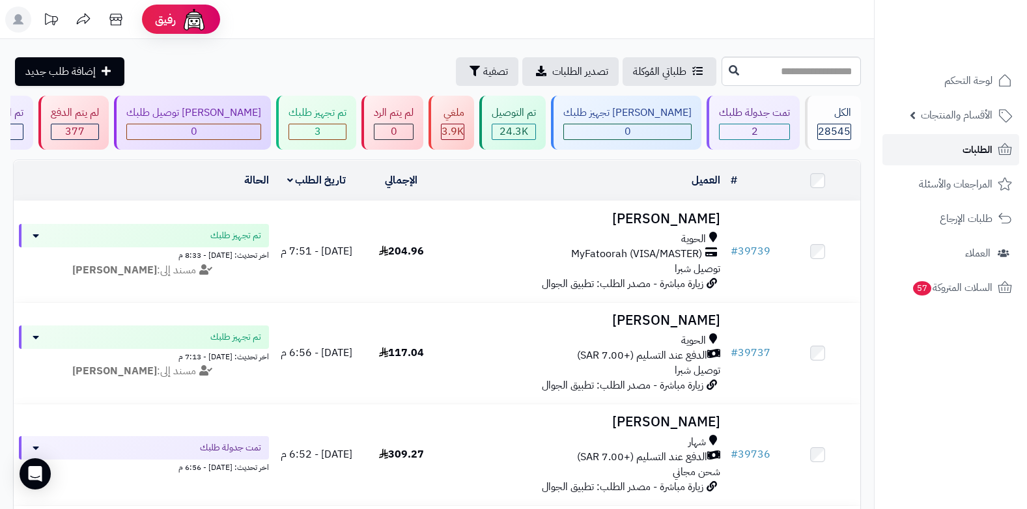
click at [993, 150] on link "الطلبات" at bounding box center [951, 149] width 137 height 31
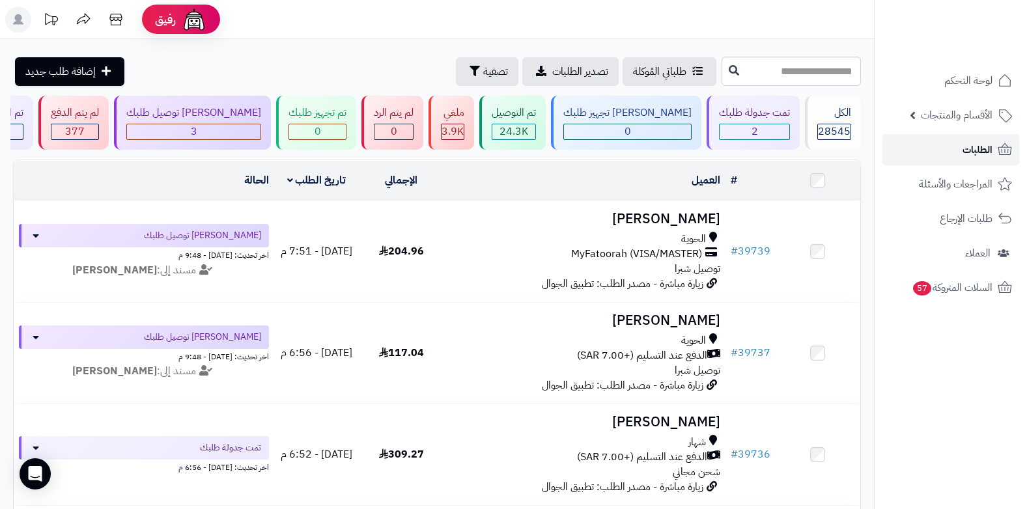
click at [993, 150] on link "الطلبات" at bounding box center [951, 149] width 137 height 31
click at [818, 73] on input "text" at bounding box center [791, 71] width 139 height 29
type input "*****"
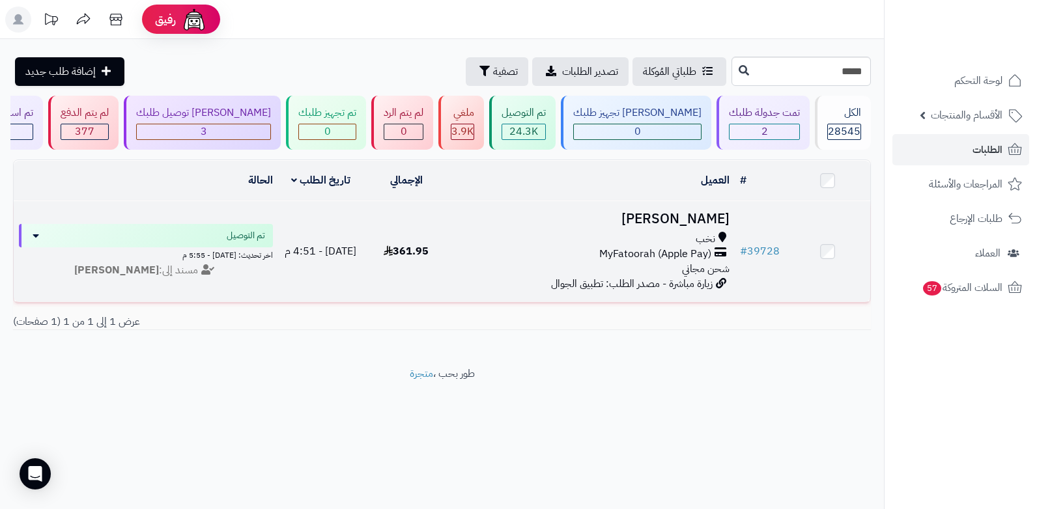
click at [688, 265] on span "شحن مجاني" at bounding box center [706, 269] width 48 height 16
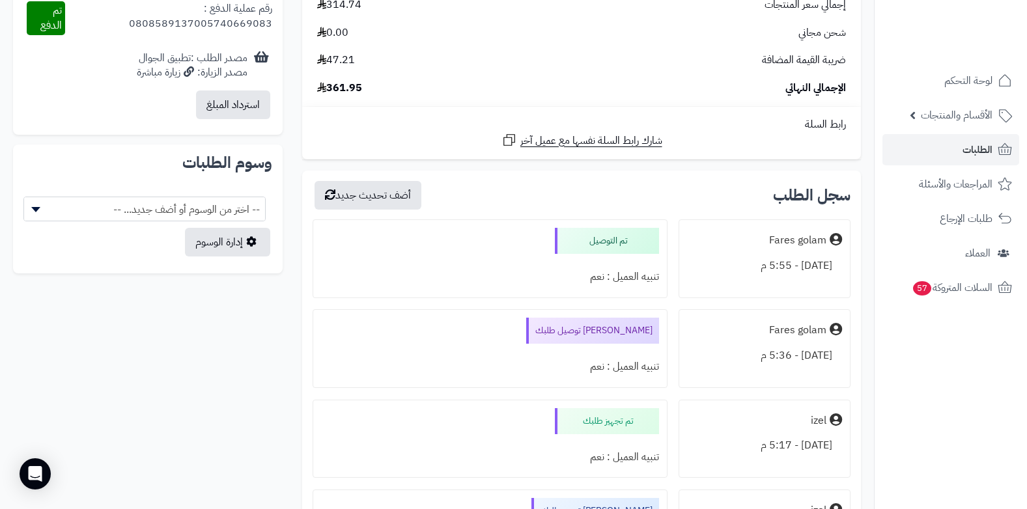
scroll to position [717, 0]
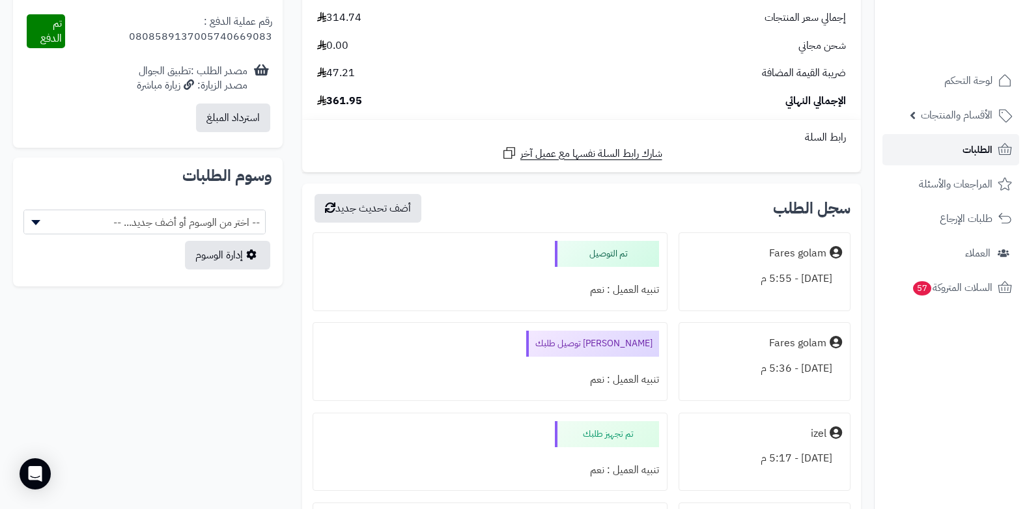
click at [998, 160] on link "الطلبات" at bounding box center [951, 149] width 137 height 31
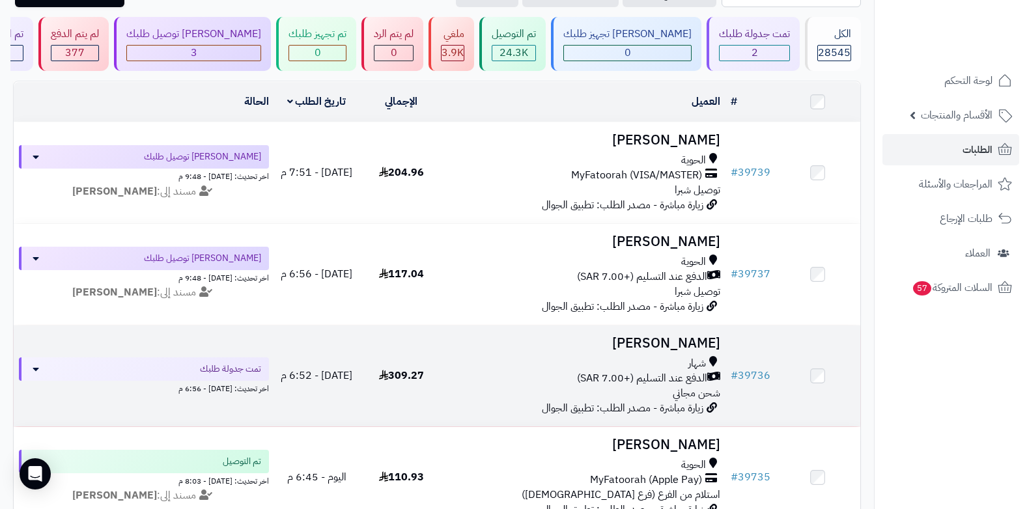
scroll to position [261, 0]
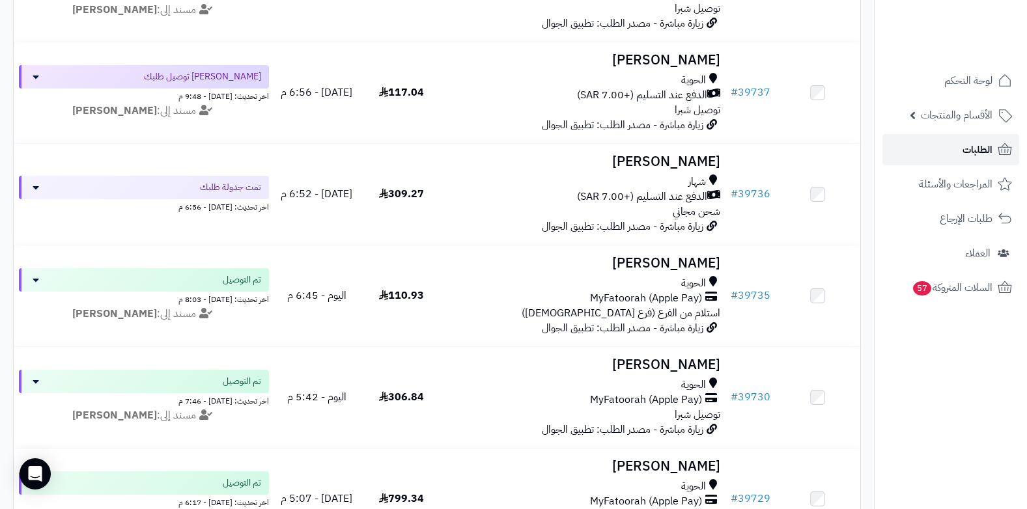
click at [974, 146] on span "الطلبات" at bounding box center [978, 150] width 30 height 18
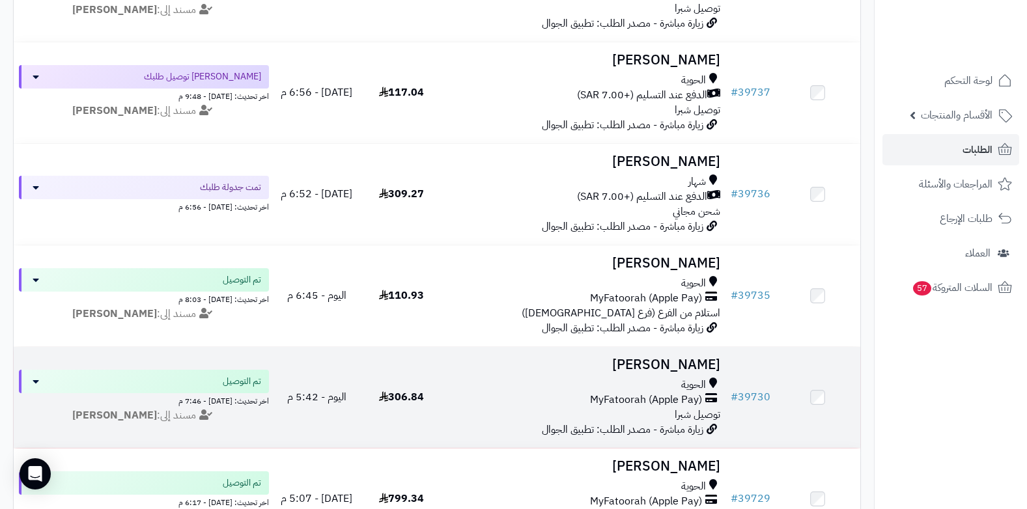
scroll to position [195, 0]
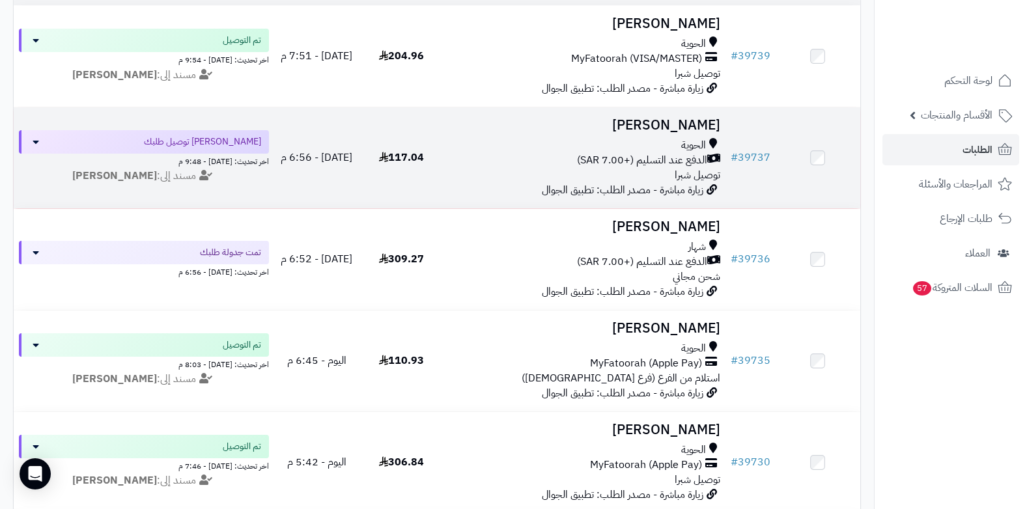
click at [700, 149] on span "الحوية" at bounding box center [693, 145] width 25 height 15
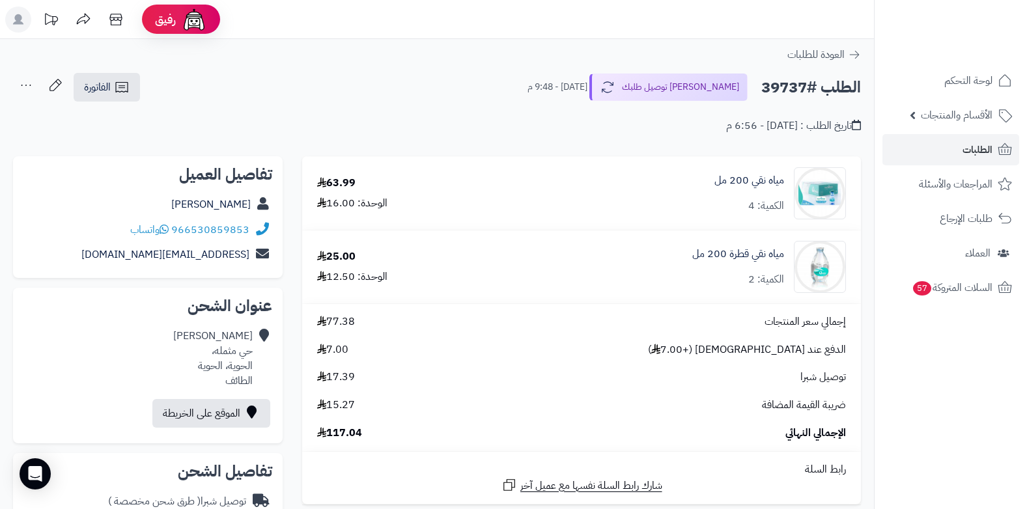
scroll to position [521, 0]
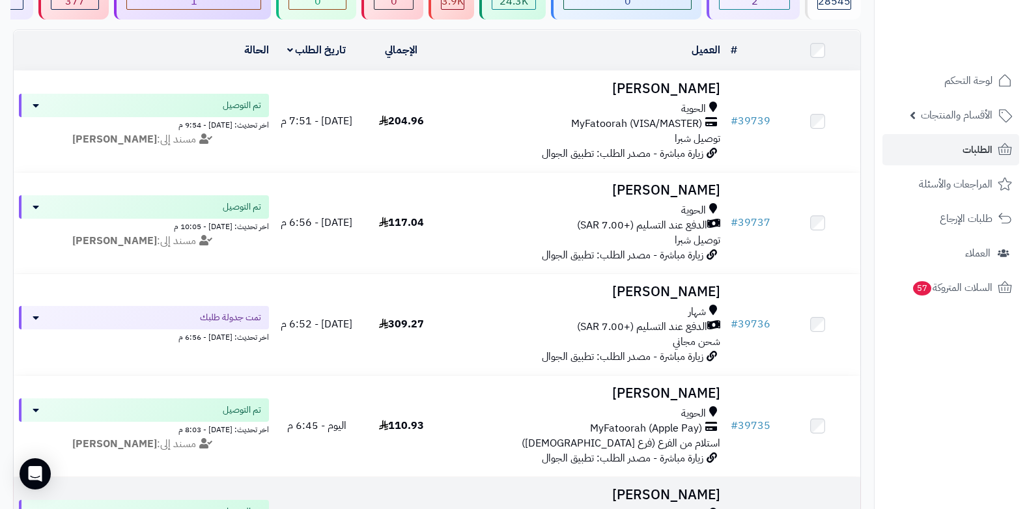
scroll to position [326, 0]
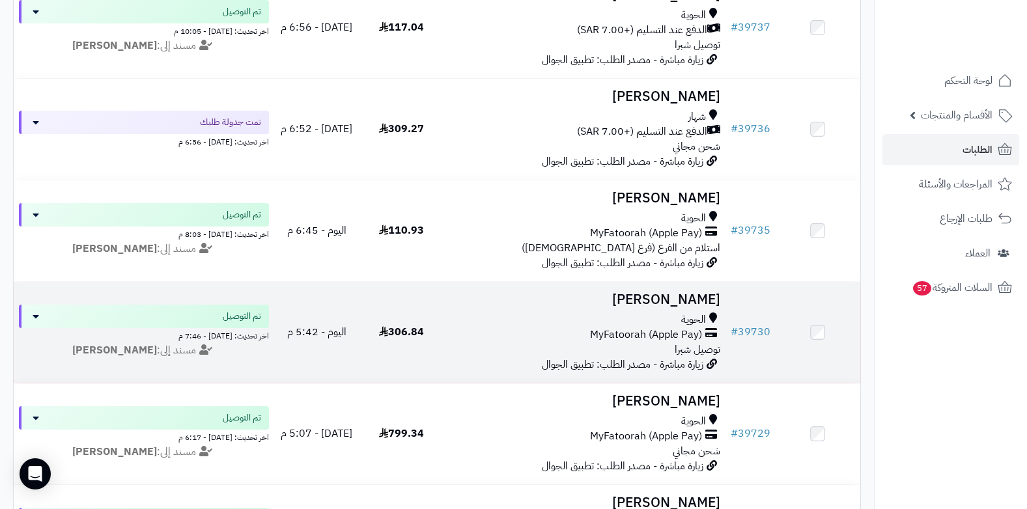
click at [681, 335] on span "MyFatoorah (Apple Pay)" at bounding box center [646, 335] width 112 height 15
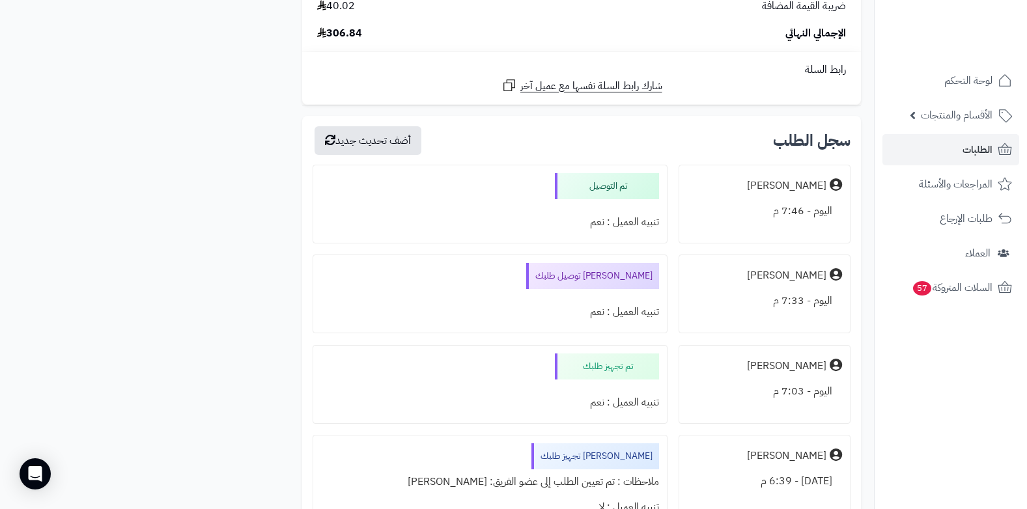
scroll to position [1108, 0]
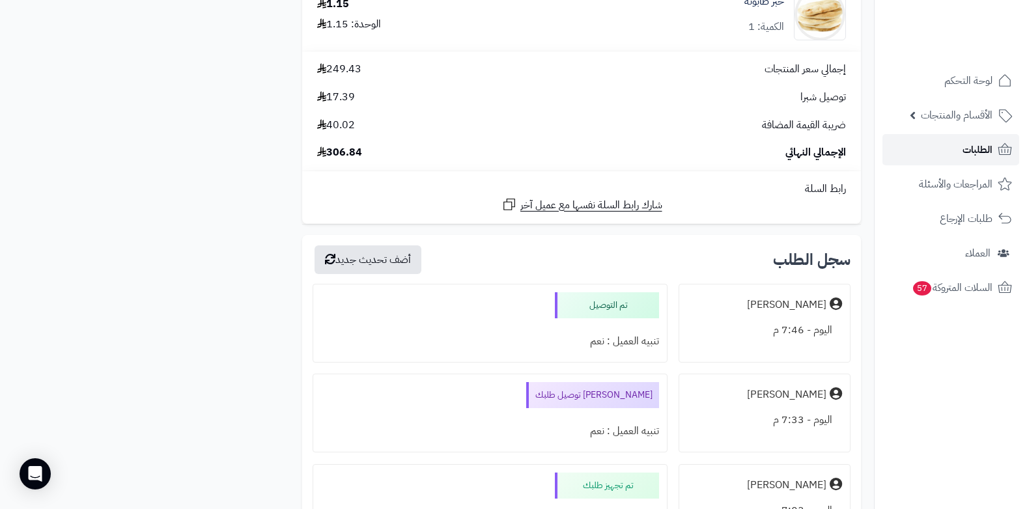
click at [966, 144] on span "الطلبات" at bounding box center [978, 150] width 30 height 18
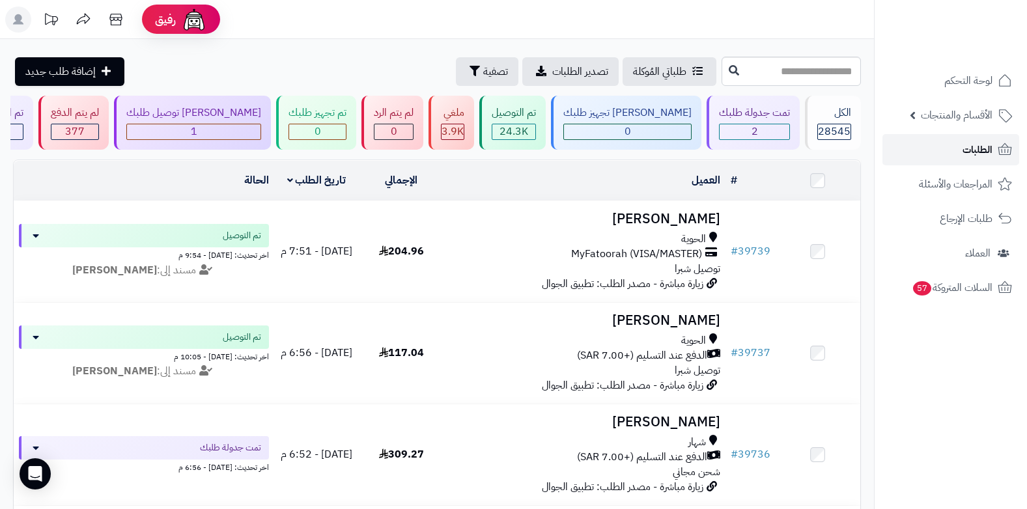
click at [958, 150] on link "الطلبات" at bounding box center [951, 149] width 137 height 31
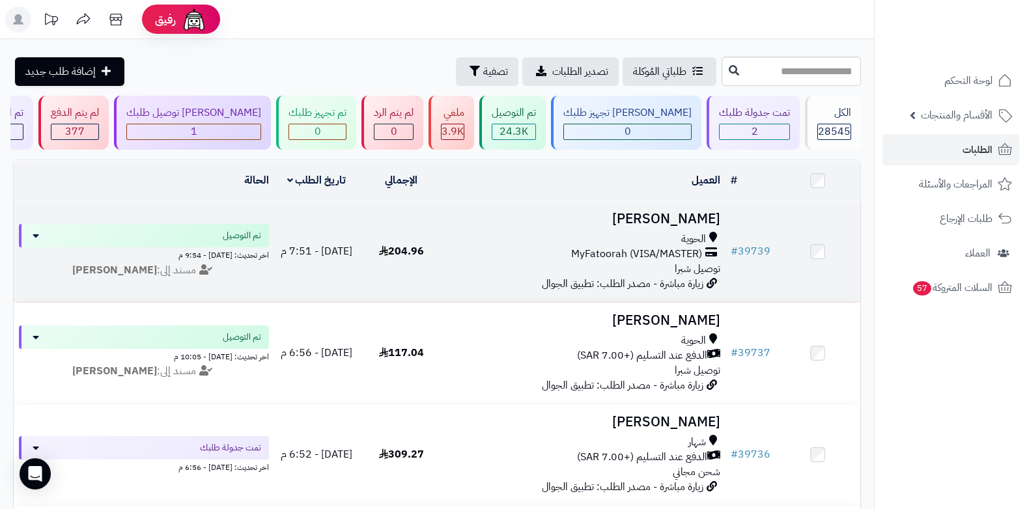
click at [653, 242] on div "الحوية" at bounding box center [585, 239] width 272 height 15
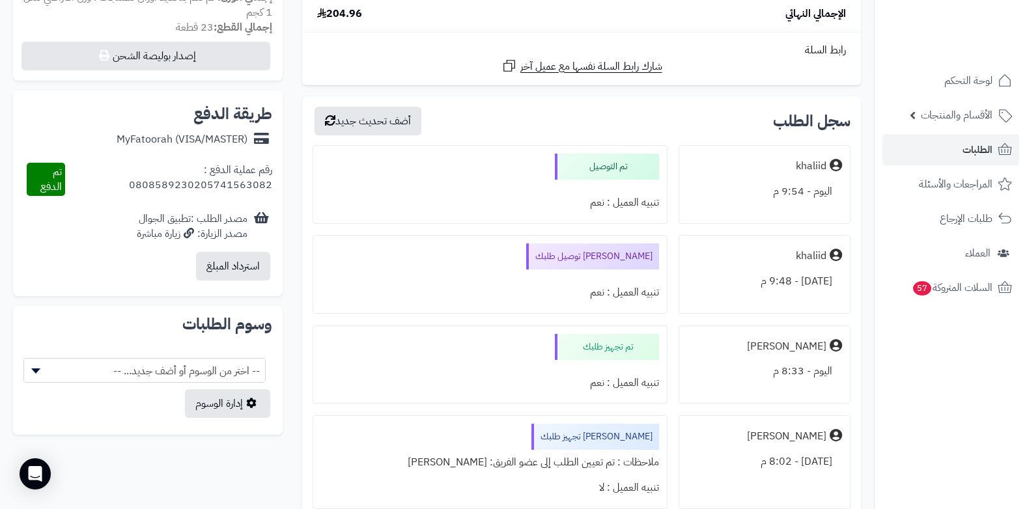
scroll to position [586, 0]
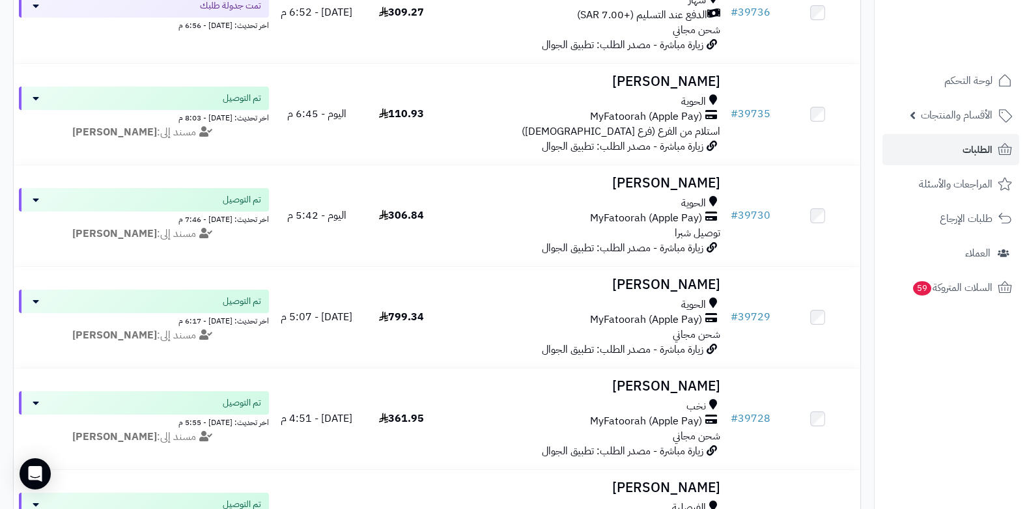
scroll to position [456, 0]
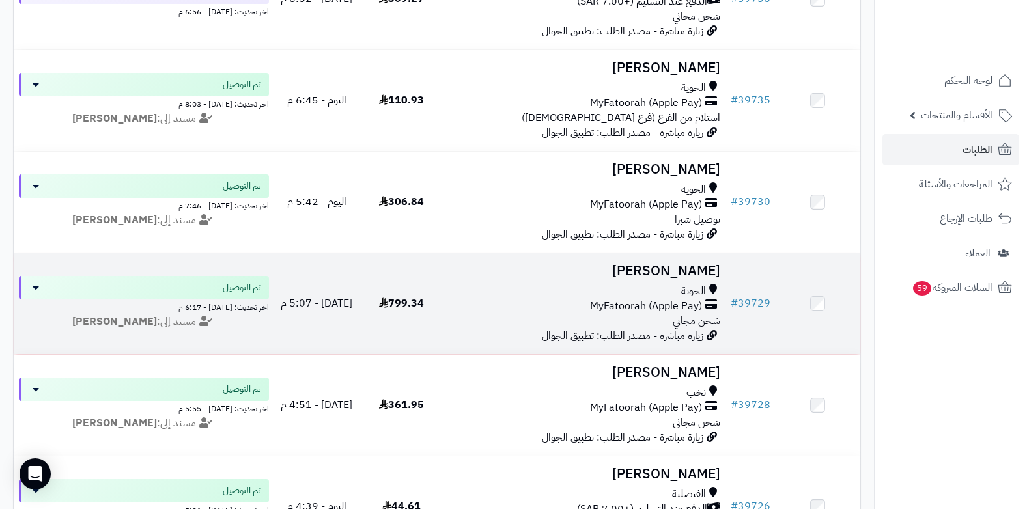
click at [676, 309] on span "MyFatoorah (Apple Pay)" at bounding box center [646, 306] width 112 height 15
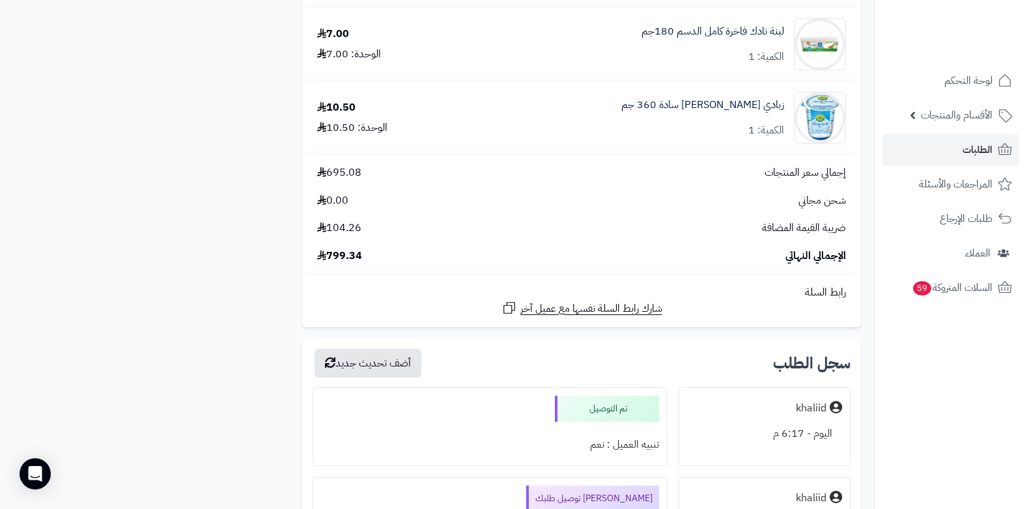
scroll to position [2170, 0]
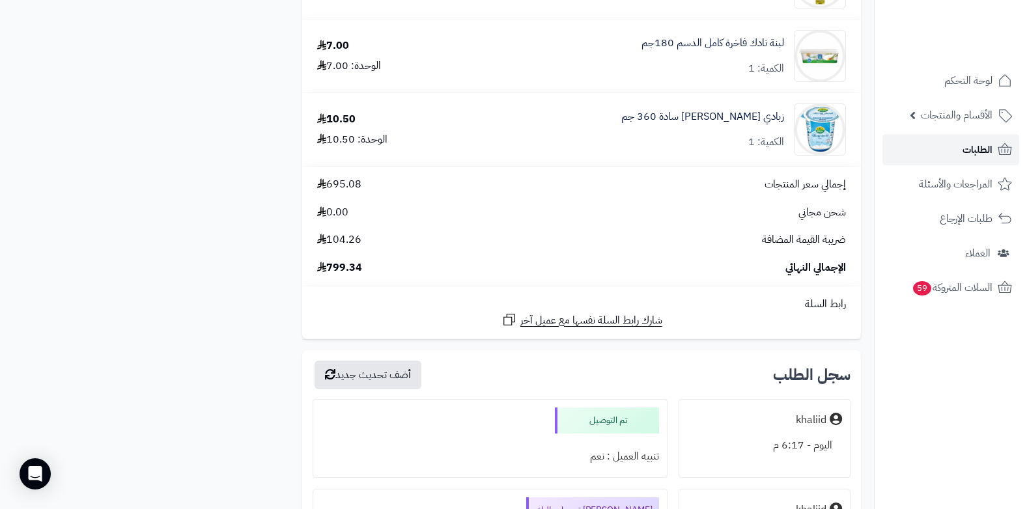
click at [969, 148] on span "الطلبات" at bounding box center [978, 150] width 30 height 18
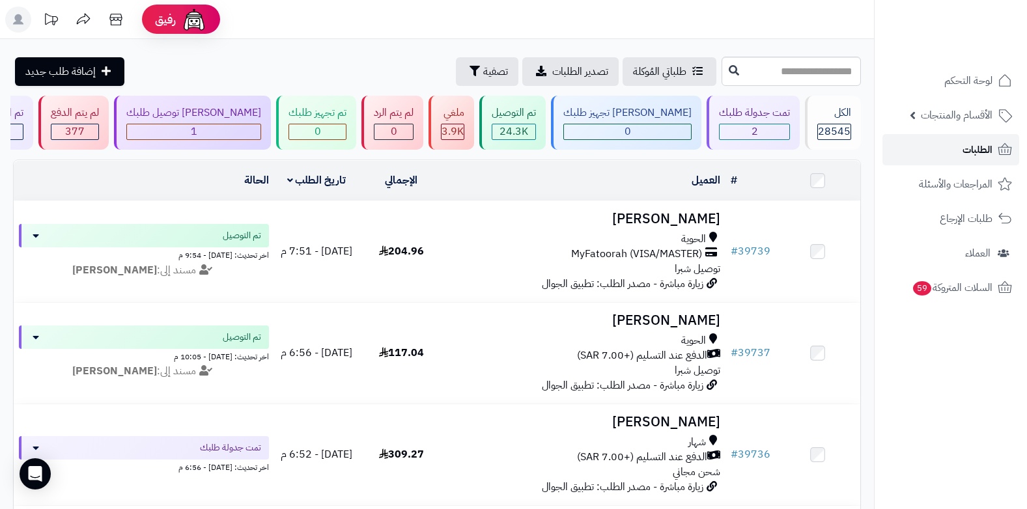
click at [964, 147] on span "الطلبات" at bounding box center [978, 150] width 30 height 18
click at [734, 68] on input "text" at bounding box center [791, 71] width 139 height 29
type input "*****"
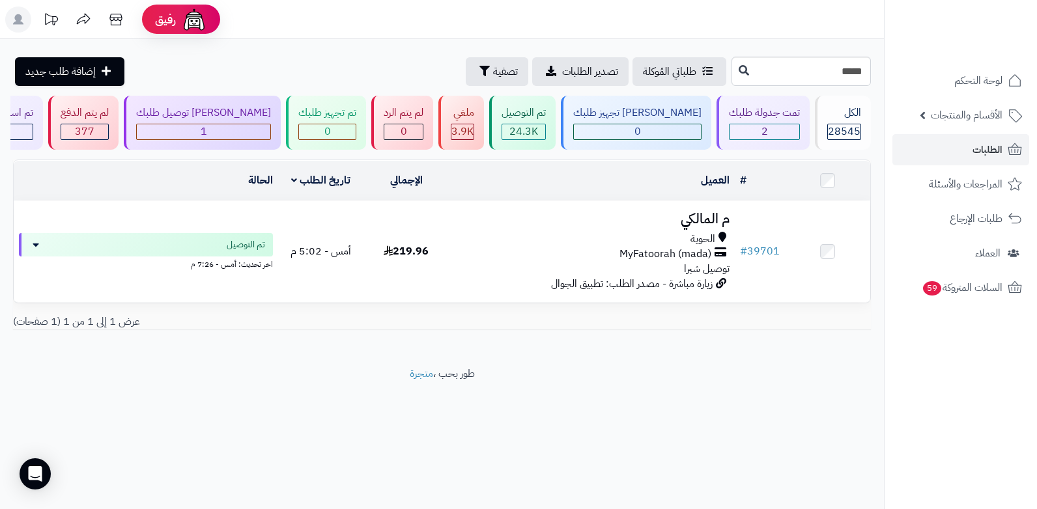
click at [697, 258] on span "MyFatoorah (mada)" at bounding box center [666, 254] width 92 height 15
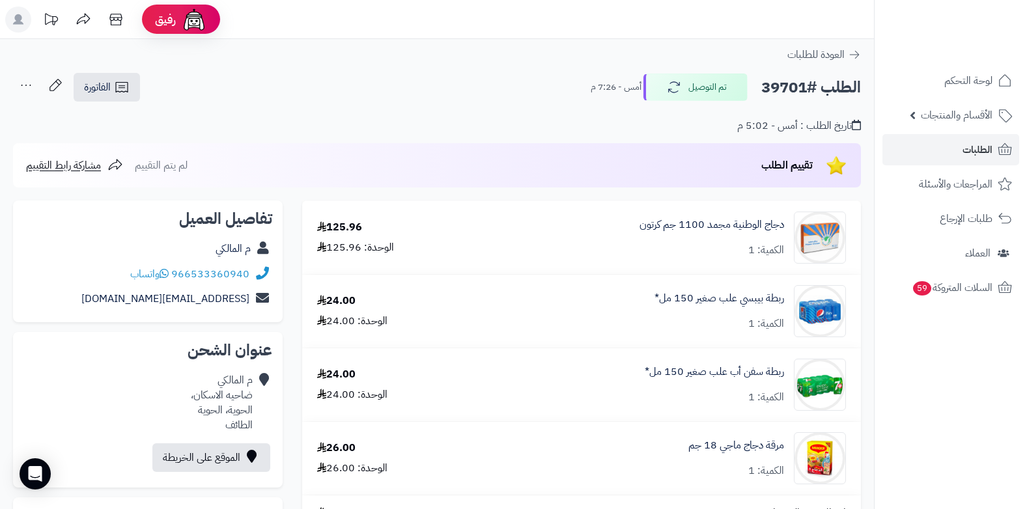
click at [981, 134] on ul "لوحة التحكم الأقسام والمنتجات المنتجات الأقسام الماركات مواصفات المنتجات مواصفا…" at bounding box center [951, 184] width 152 height 238
click at [978, 160] on link "الطلبات" at bounding box center [951, 149] width 137 height 31
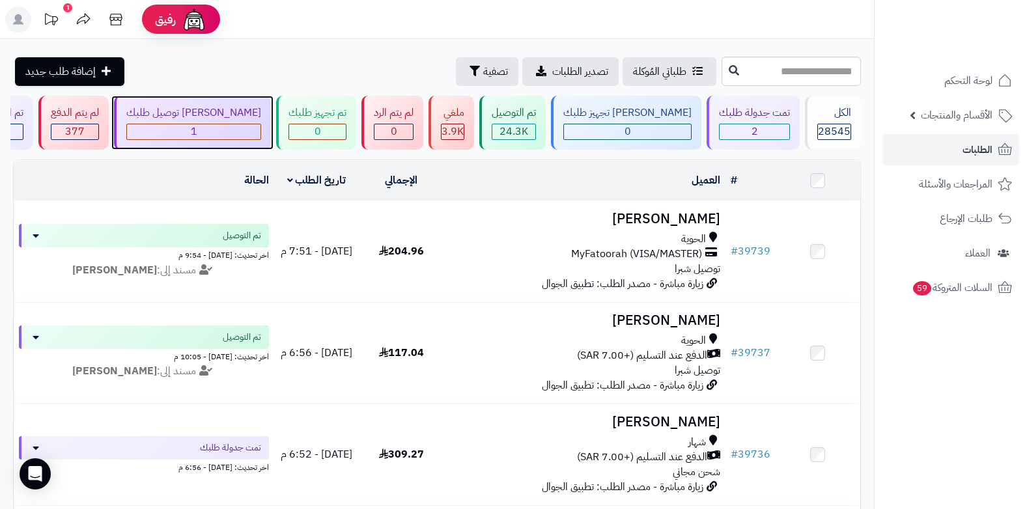
click at [248, 125] on div "1" at bounding box center [194, 131] width 134 height 15
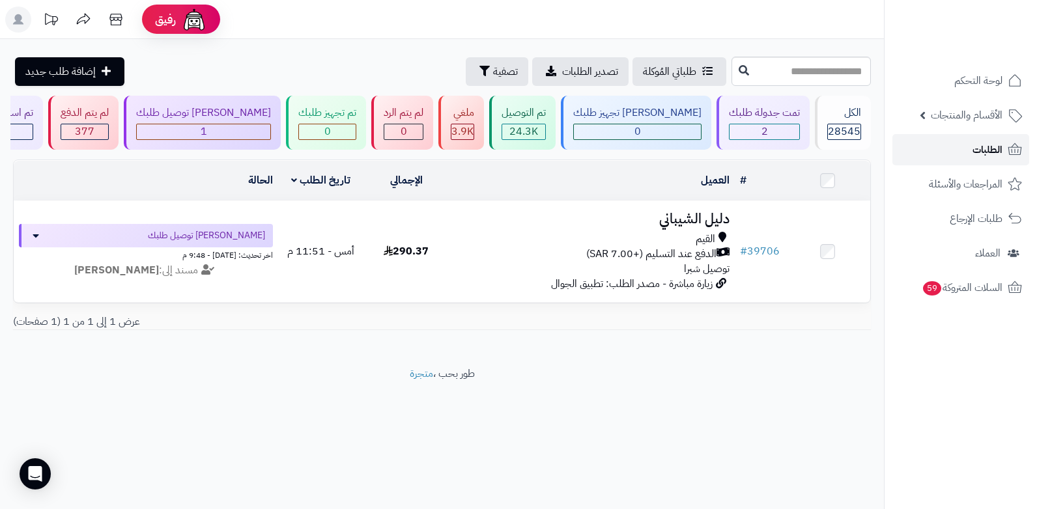
click at [986, 153] on span "الطلبات" at bounding box center [988, 150] width 30 height 18
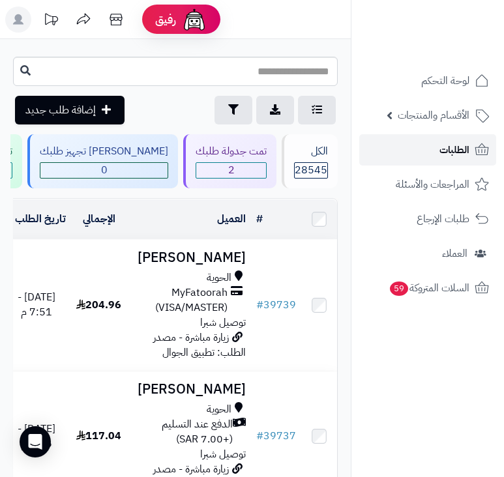
click at [451, 150] on span "الطلبات" at bounding box center [454, 150] width 30 height 18
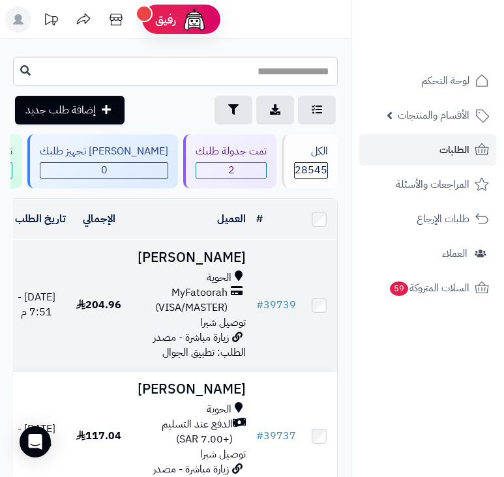
scroll to position [65, 0]
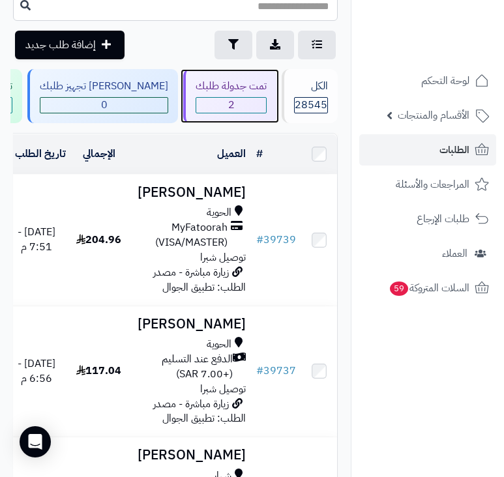
click at [245, 109] on span "2" at bounding box center [231, 105] width 70 height 15
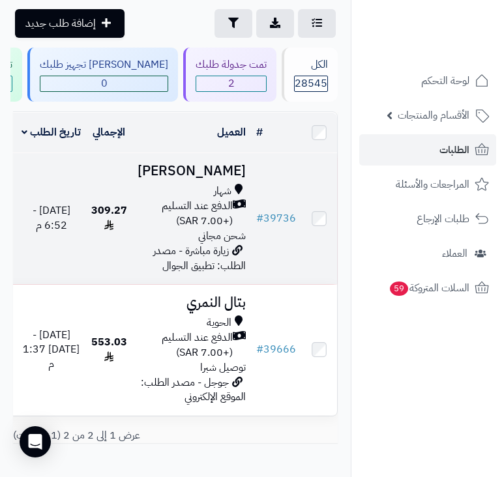
scroll to position [130, 0]
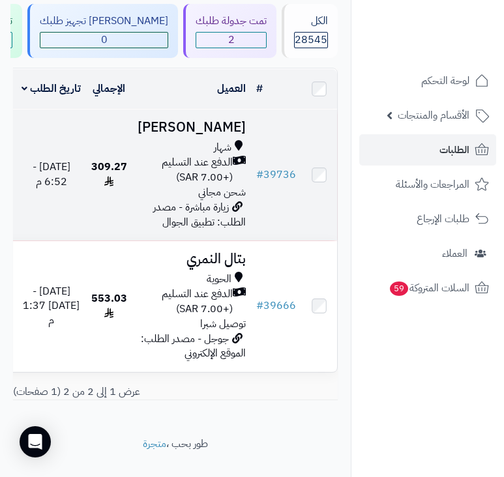
click at [132, 240] on td "309.27" at bounding box center [109, 174] width 46 height 131
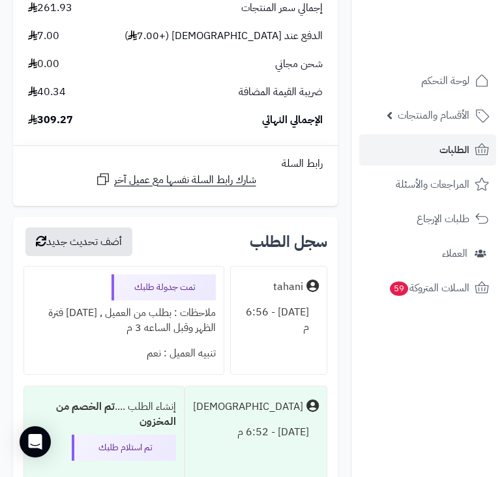
scroll to position [3062, 0]
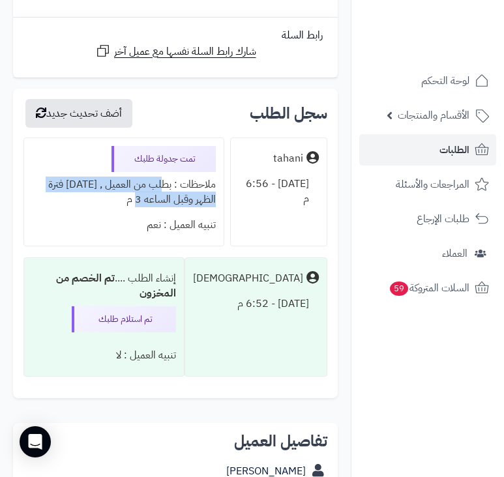
drag, startPoint x: 169, startPoint y: 186, endPoint x: 70, endPoint y: 197, distance: 98.9
click at [70, 197] on div "ملاحظات : بطلب من العميل , [DATE] فترة الظهر وقبل الساعه 3 م" at bounding box center [124, 192] width 184 height 40
copy div "طلب من العميل , [DATE] فترة الظهر وقبل الساعه 3 م"
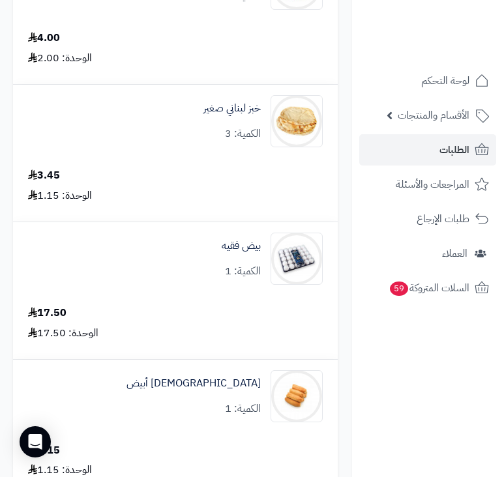
scroll to position [0, 0]
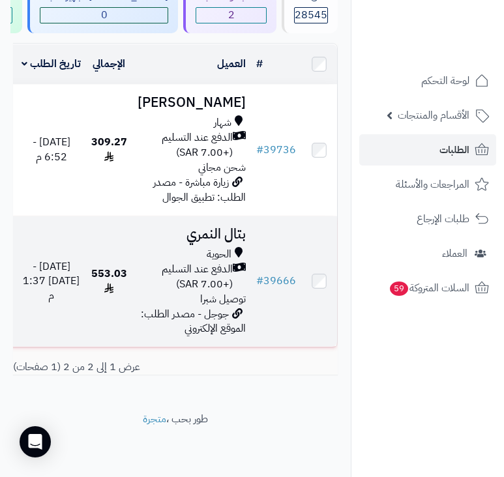
scroll to position [326, 0]
click at [206, 292] on span "الدفع عند التسليم (+7.00 SAR)" at bounding box center [184, 277] width 95 height 30
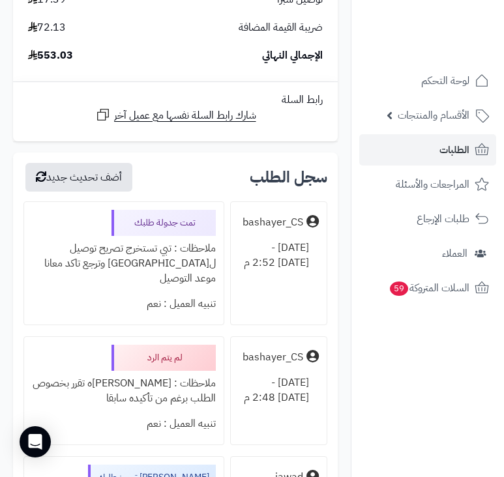
scroll to position [326, 0]
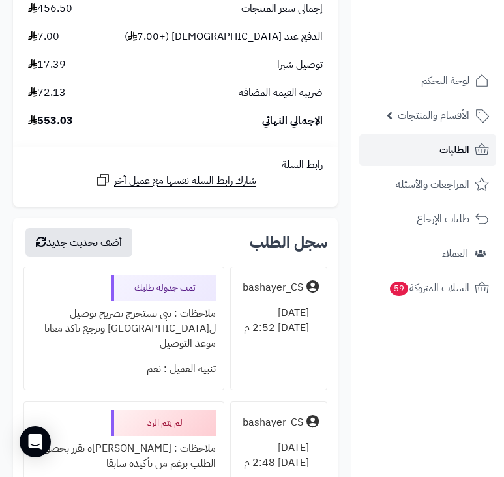
click at [427, 155] on link "الطلبات" at bounding box center [427, 149] width 137 height 31
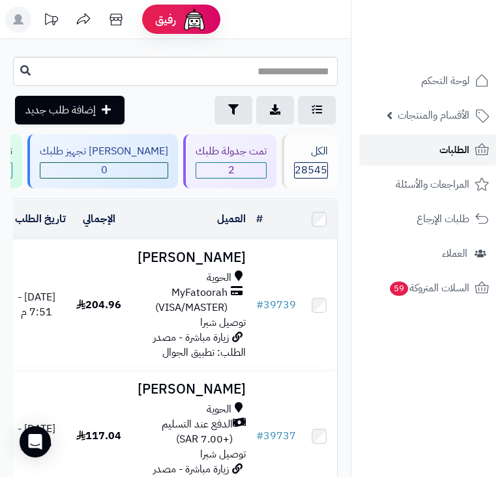
click at [423, 145] on link "الطلبات" at bounding box center [427, 149] width 137 height 31
click at [422, 152] on link "الطلبات" at bounding box center [427, 149] width 137 height 31
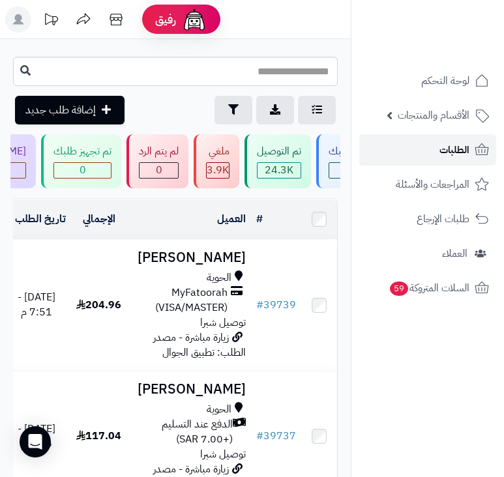
click at [418, 154] on link "الطلبات" at bounding box center [427, 149] width 137 height 31
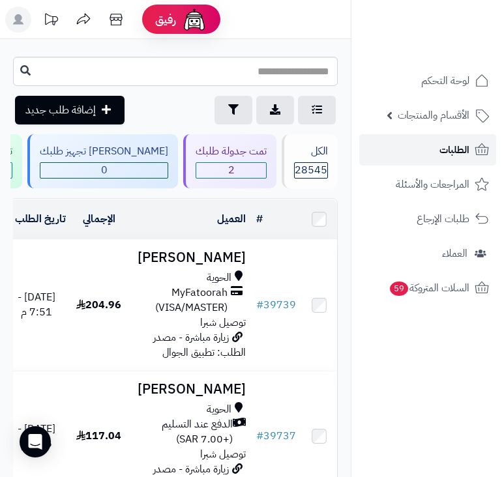
click at [418, 154] on link "الطلبات" at bounding box center [427, 149] width 137 height 31
click at [473, 150] on link "الطلبات" at bounding box center [427, 149] width 137 height 31
click at [457, 154] on span "الطلبات" at bounding box center [454, 150] width 30 height 18
click at [441, 148] on span "الطلبات" at bounding box center [454, 150] width 30 height 18
click at [472, 147] on link "الطلبات" at bounding box center [427, 149] width 137 height 31
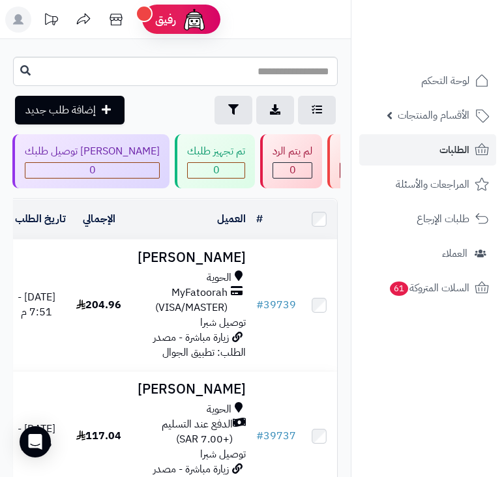
scroll to position [0, -466]
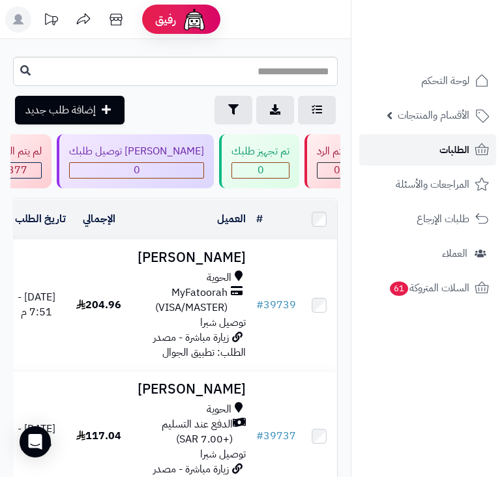
click at [415, 157] on link "الطلبات" at bounding box center [427, 149] width 137 height 31
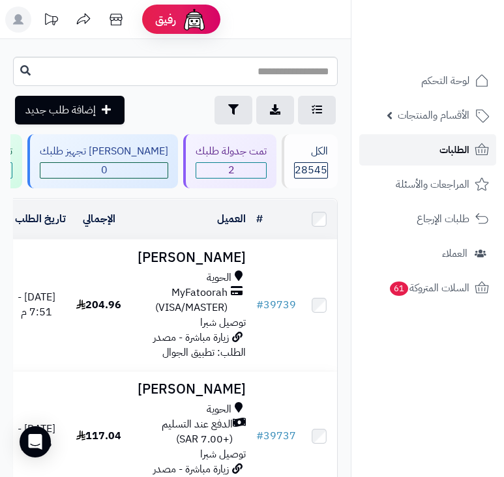
click at [415, 157] on link "الطلبات" at bounding box center [427, 149] width 137 height 31
click at [437, 148] on link "الطلبات" at bounding box center [427, 149] width 137 height 31
click at [428, 150] on link "الطلبات" at bounding box center [427, 149] width 137 height 31
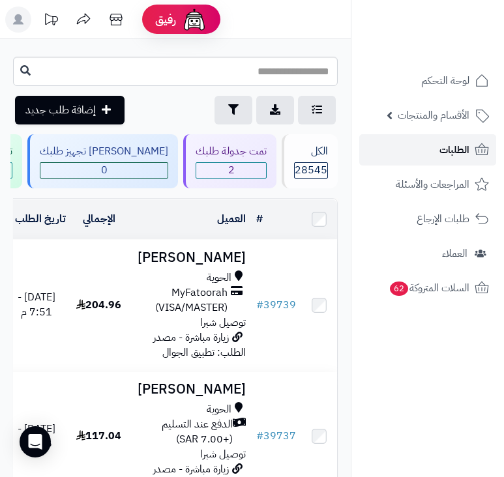
click at [448, 149] on span "الطلبات" at bounding box center [454, 150] width 30 height 18
drag, startPoint x: 0, startPoint y: 0, endPoint x: 448, endPoint y: 149, distance: 471.8
click at [448, 149] on span "الطلبات" at bounding box center [454, 150] width 30 height 18
drag, startPoint x: 0, startPoint y: 0, endPoint x: 448, endPoint y: 149, distance: 471.8
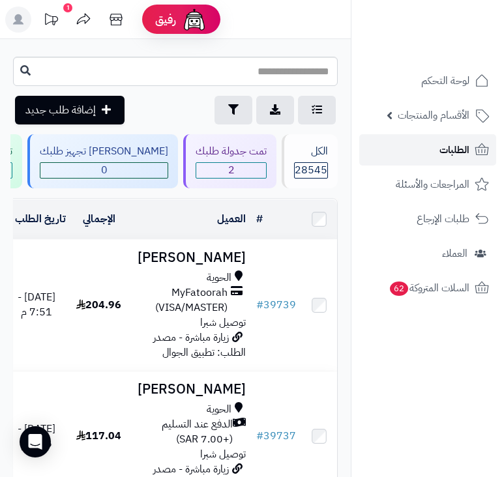
click at [448, 149] on span "الطلبات" at bounding box center [454, 150] width 30 height 18
click at [461, 149] on span "الطلبات" at bounding box center [454, 150] width 30 height 18
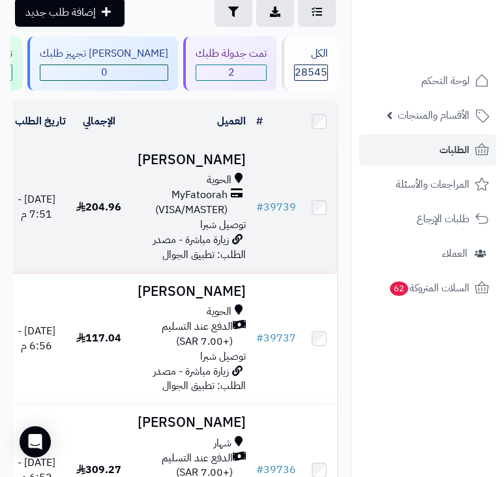
scroll to position [65, 0]
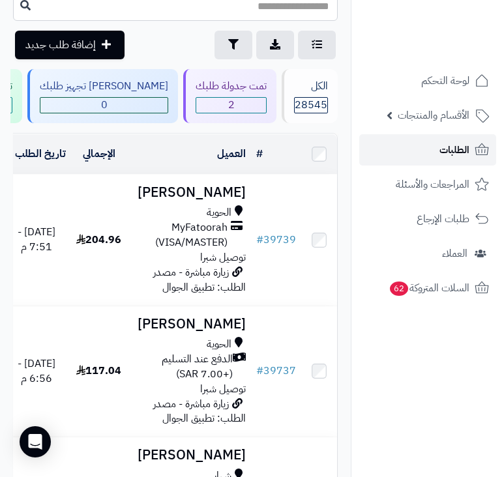
click at [450, 154] on span "الطلبات" at bounding box center [454, 150] width 30 height 18
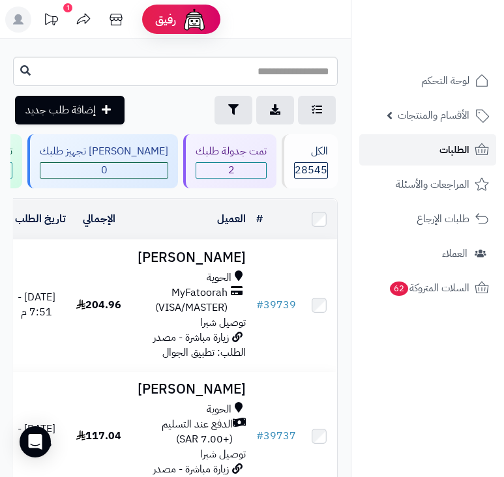
click at [450, 154] on span "الطلبات" at bounding box center [454, 150] width 30 height 18
click at [460, 148] on span "الطلبات" at bounding box center [454, 150] width 30 height 18
click at [463, 144] on span "الطلبات" at bounding box center [454, 150] width 30 height 18
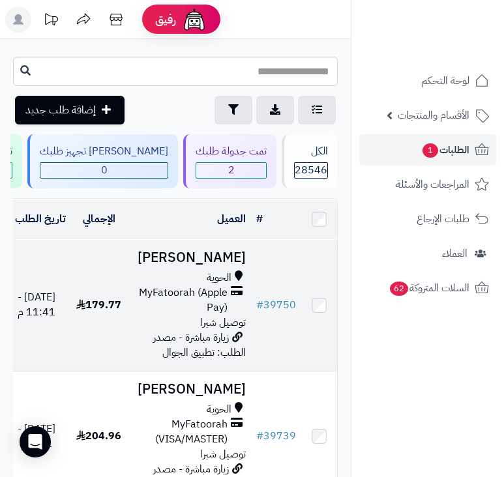
click at [177, 330] on div "الحوية MyFatoorah (Apple Pay) توصيل شبرا" at bounding box center [188, 299] width 113 height 59
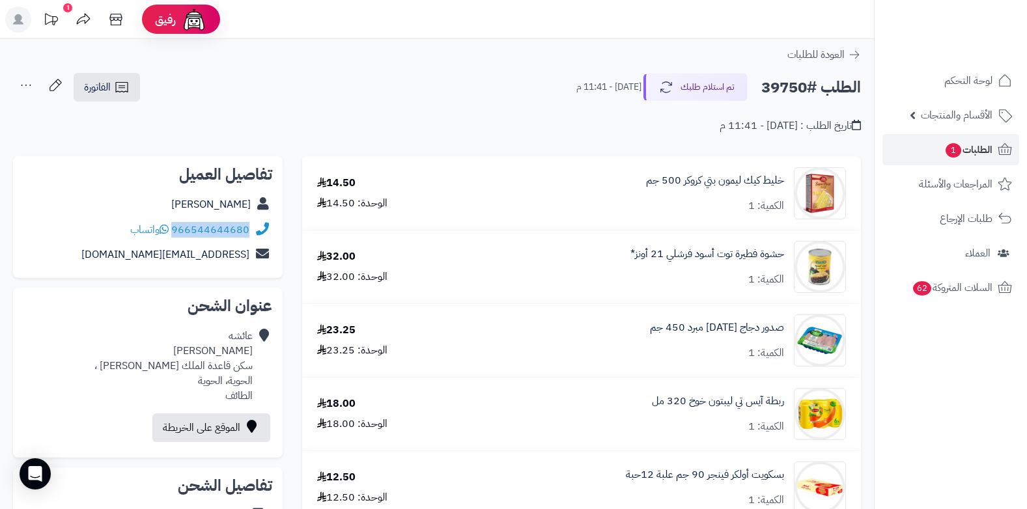
drag, startPoint x: 173, startPoint y: 230, endPoint x: 255, endPoint y: 232, distance: 82.1
click at [255, 232] on div "966544644680 واتساب" at bounding box center [147, 230] width 249 height 25
copy div "966544644680"
click at [503, 93] on button "تم استلام طلبك" at bounding box center [696, 86] width 104 height 27
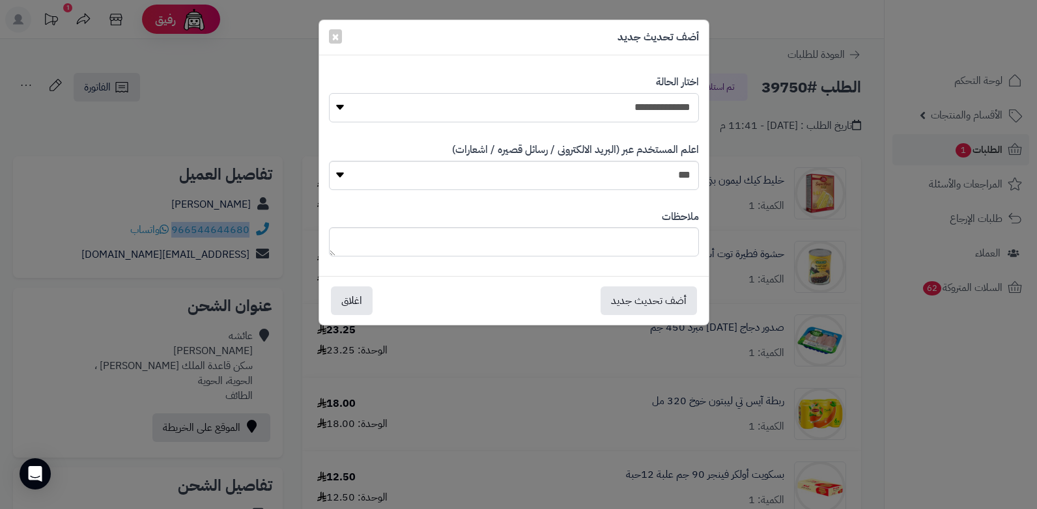
click at [503, 113] on select "**********" at bounding box center [514, 107] width 370 height 29
click at [503, 242] on textarea at bounding box center [514, 241] width 370 height 29
drag, startPoint x: 541, startPoint y: 246, endPoint x: 700, endPoint y: 238, distance: 159.2
click at [503, 238] on div "**********" at bounding box center [514, 233] width 390 height 67
type textarea "**********"
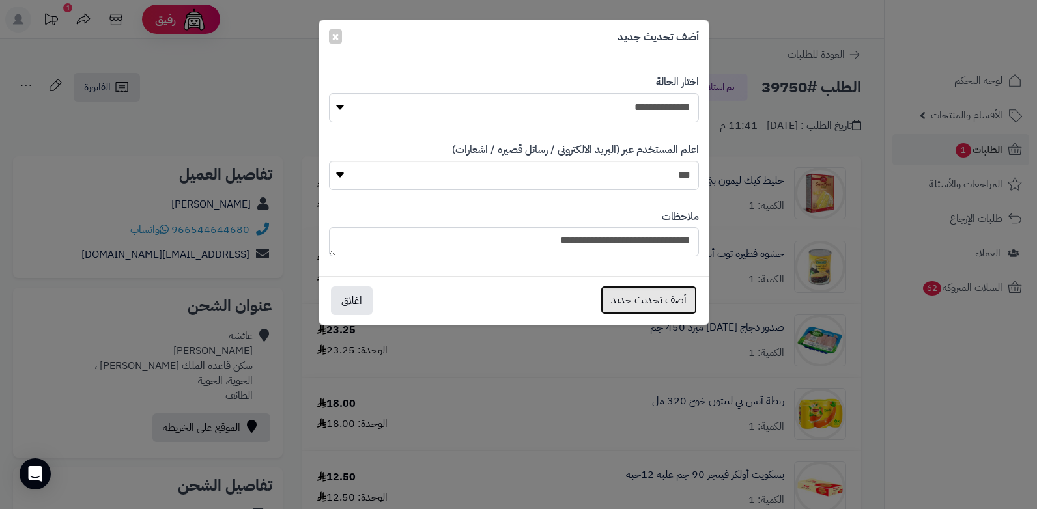
click at [503, 298] on button "أضف تحديث جديد" at bounding box center [649, 300] width 96 height 29
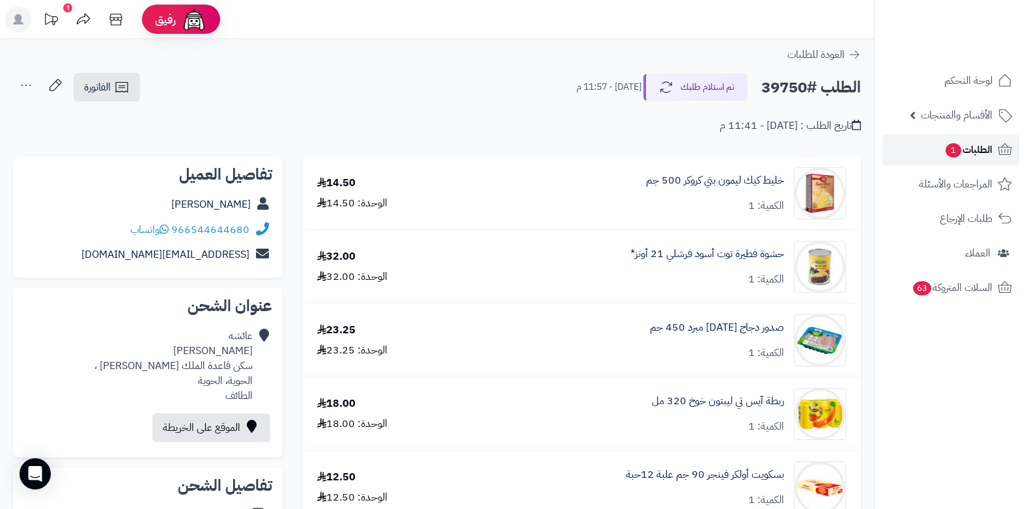
click at [957, 147] on span "1" at bounding box center [953, 151] width 17 height 16
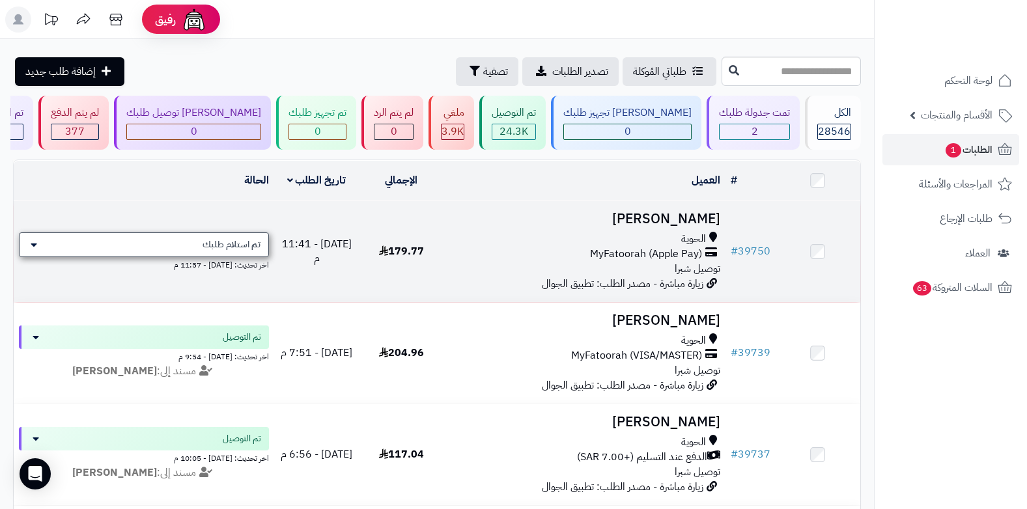
click at [260, 245] on span "تم استلام طلبك" at bounding box center [232, 244] width 58 height 13
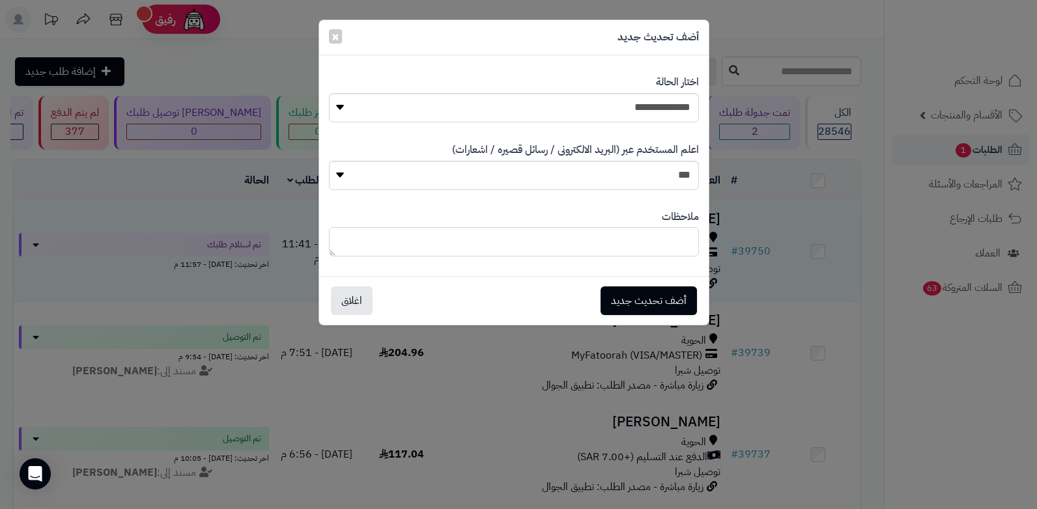
click at [618, 246] on textarea at bounding box center [514, 241] width 370 height 29
type textarea "**********"
click at [650, 289] on button "أضف تحديث جديد" at bounding box center [649, 300] width 96 height 29
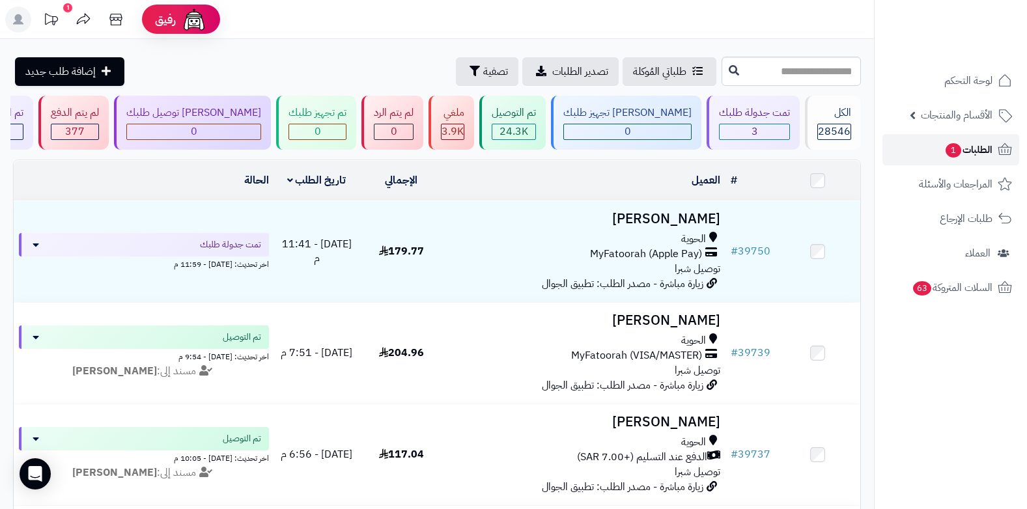
click at [949, 154] on span "1" at bounding box center [954, 150] width 16 height 14
click at [22, 15] on rect at bounding box center [18, 20] width 26 height 26
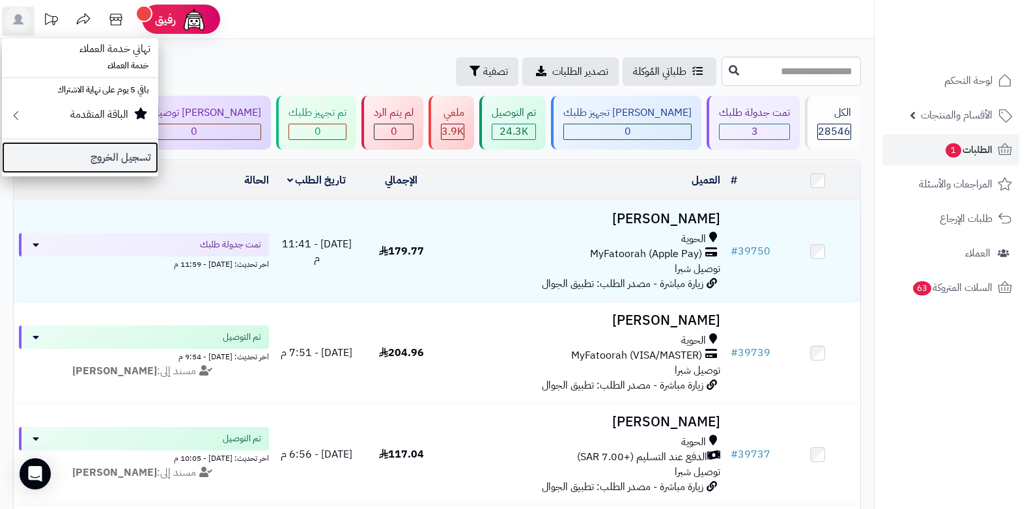
click at [125, 170] on link "تسجيل الخروج" at bounding box center [80, 157] width 156 height 31
